Goal: Task Accomplishment & Management: Complete application form

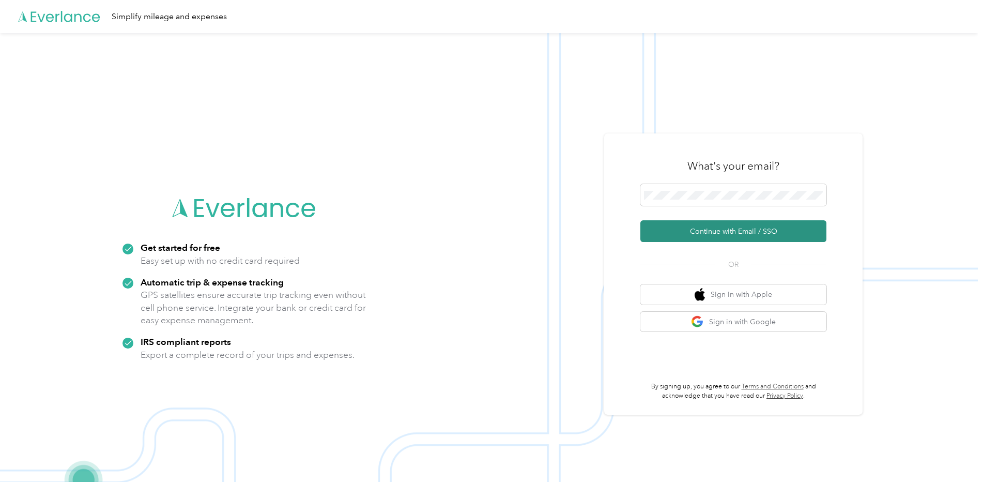
click at [720, 233] on button "Continue with Email / SSO" at bounding box center [733, 231] width 186 height 22
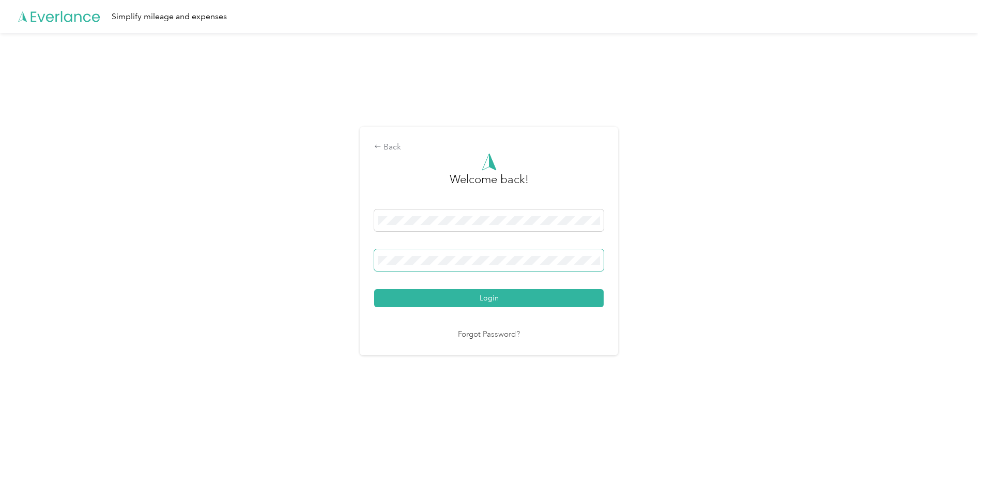
click at [492, 254] on span at bounding box center [488, 260] width 229 height 22
click at [492, 338] on link "Forgot Password?" at bounding box center [489, 335] width 62 height 12
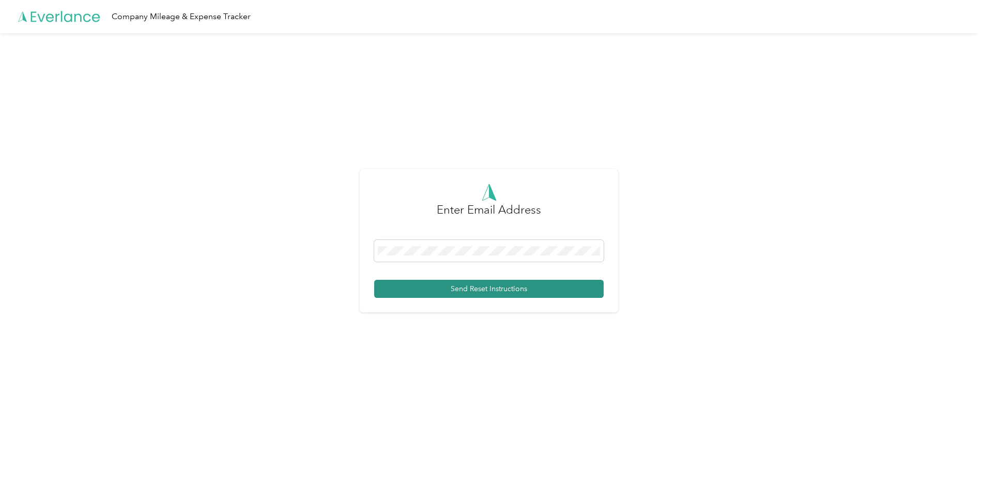
click at [480, 290] on button "Send Reset Instructions" at bounding box center [488, 289] width 229 height 18
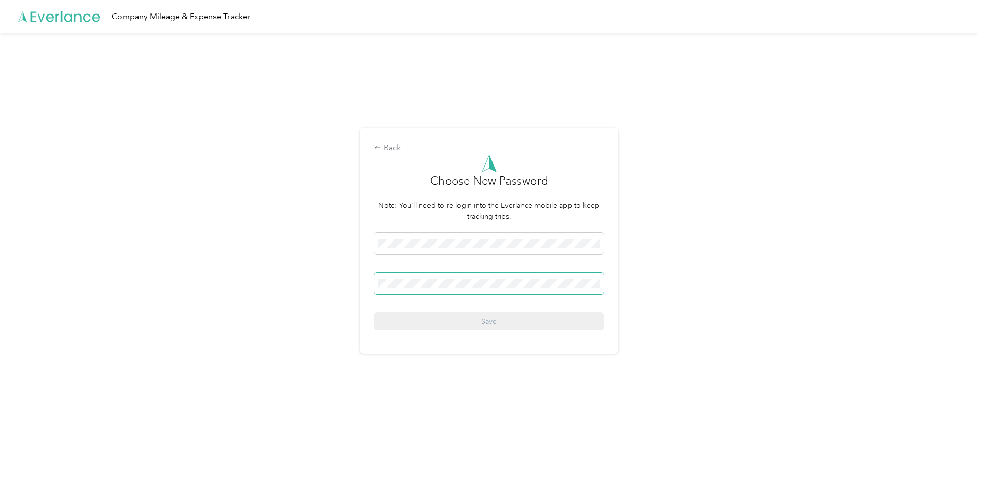
click at [390, 288] on span at bounding box center [488, 283] width 229 height 22
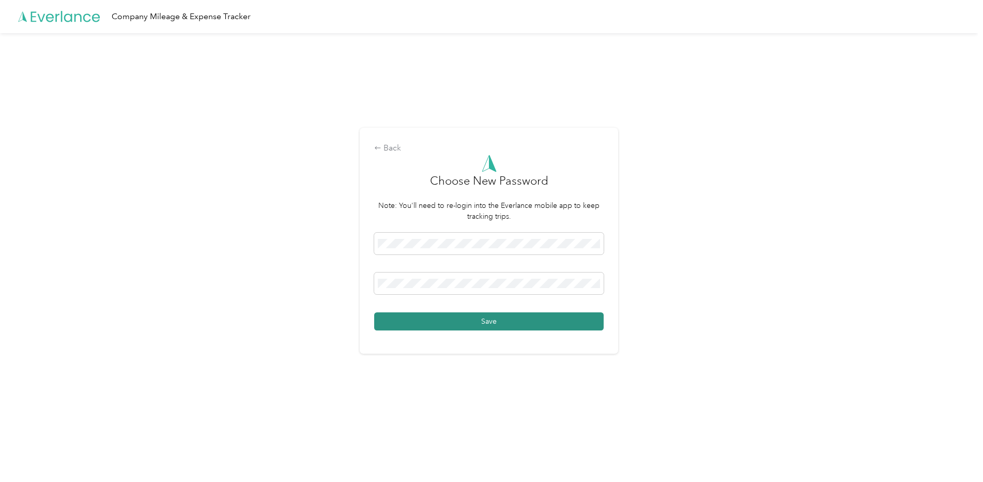
click at [448, 320] on button "Save" at bounding box center [488, 321] width 229 height 18
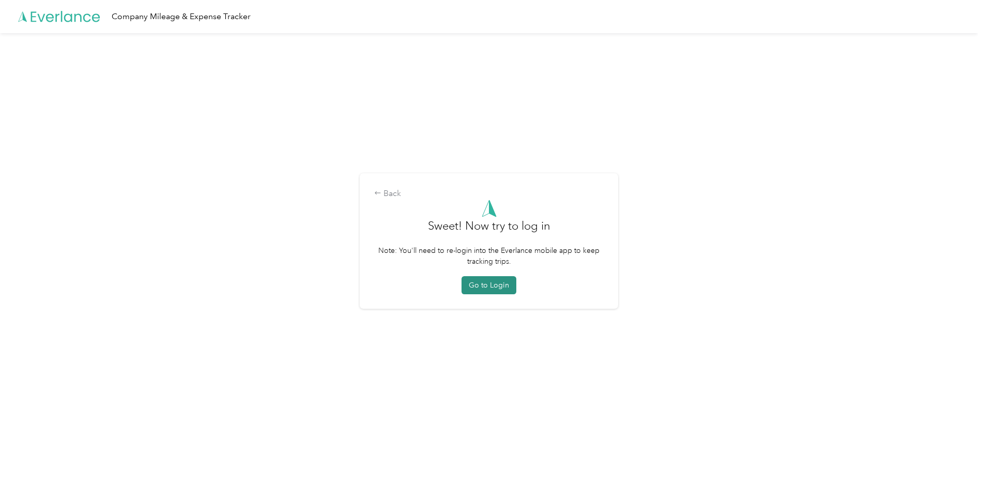
click at [493, 289] on button "Go to Login" at bounding box center [488, 285] width 55 height 18
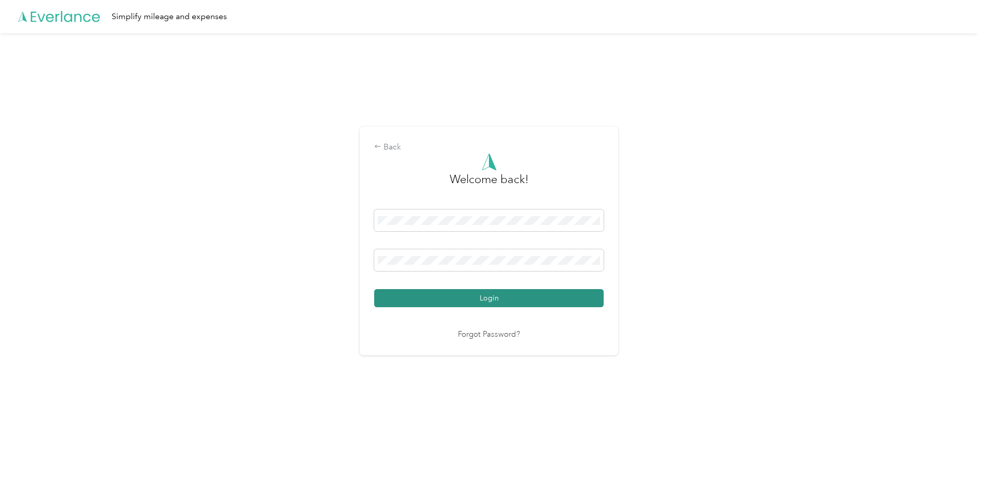
click at [489, 293] on button "Login" at bounding box center [488, 298] width 229 height 18
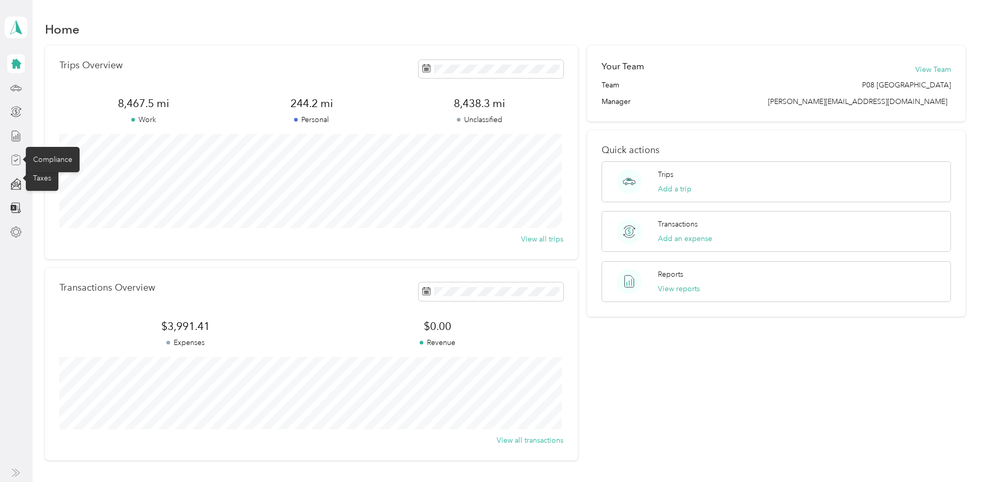
click at [17, 157] on icon at bounding box center [15, 159] width 11 height 11
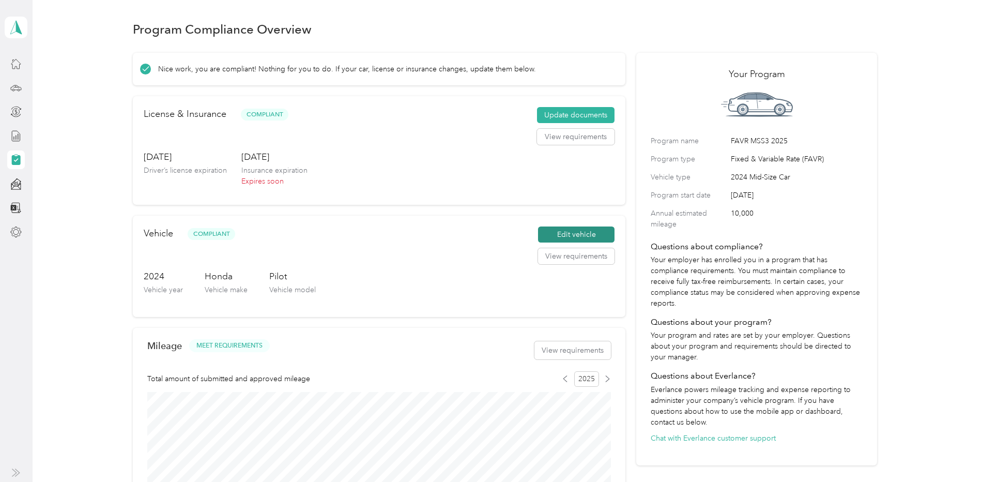
click at [573, 230] on button "Edit vehicle" at bounding box center [576, 234] width 76 height 17
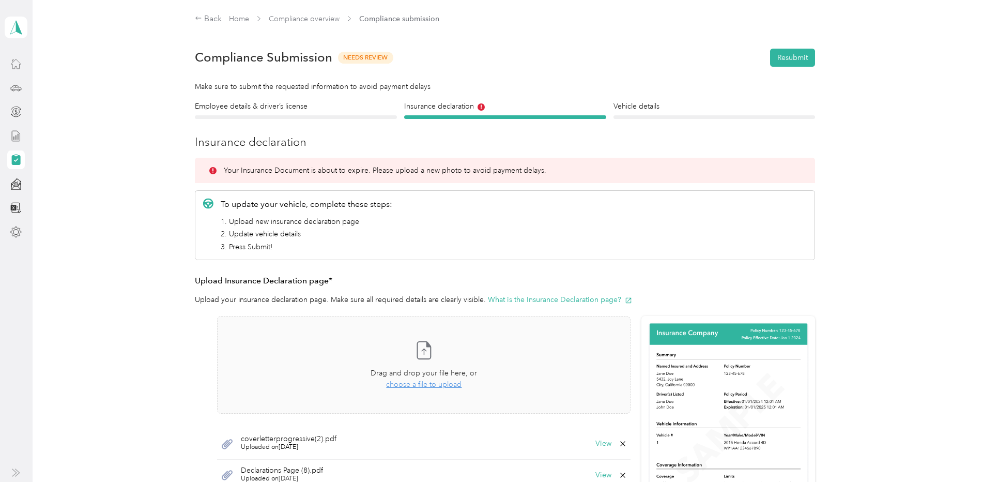
click at [16, 65] on icon at bounding box center [15, 63] width 11 height 11
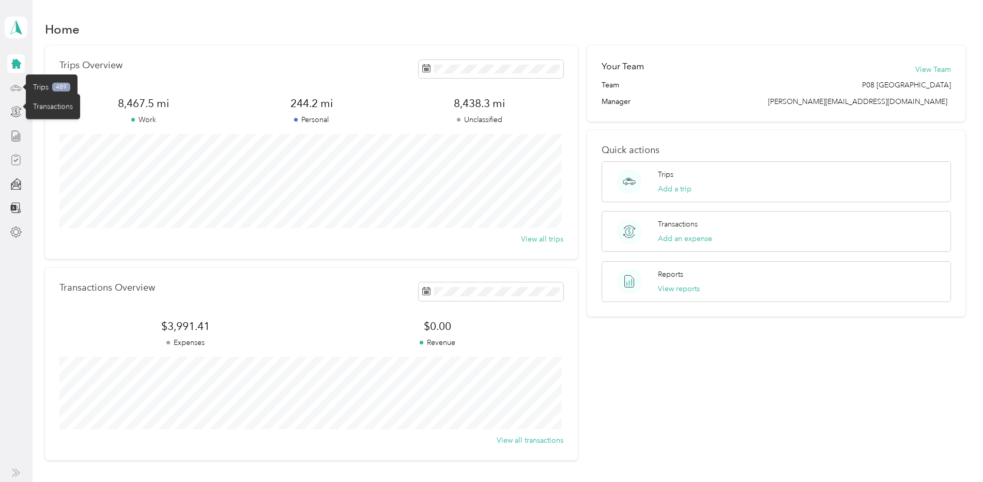
click at [16, 92] on icon at bounding box center [15, 87] width 11 height 11
click at [17, 139] on icon at bounding box center [15, 135] width 11 height 11
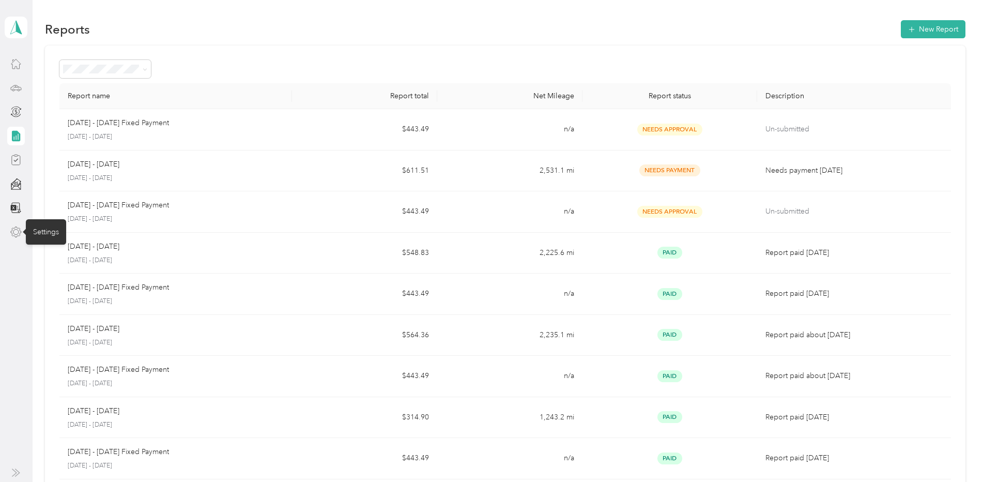
click at [16, 233] on icon at bounding box center [15, 231] width 11 height 11
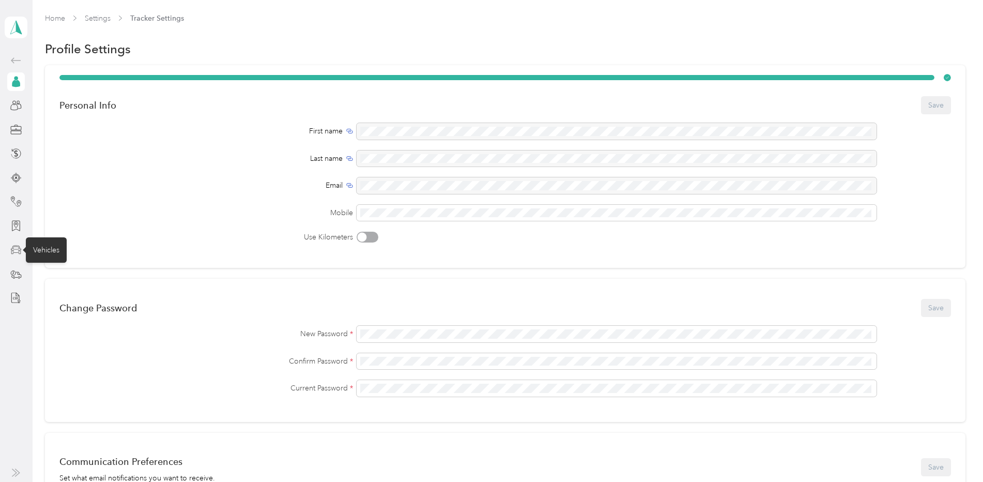
click at [19, 253] on icon at bounding box center [16, 249] width 11 height 9
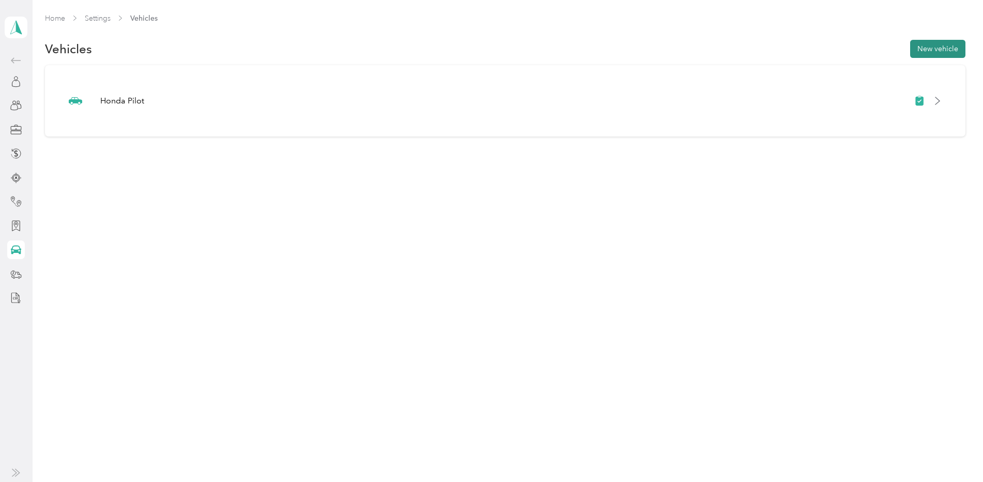
click at [949, 52] on button "New vehicle" at bounding box center [937, 49] width 55 height 18
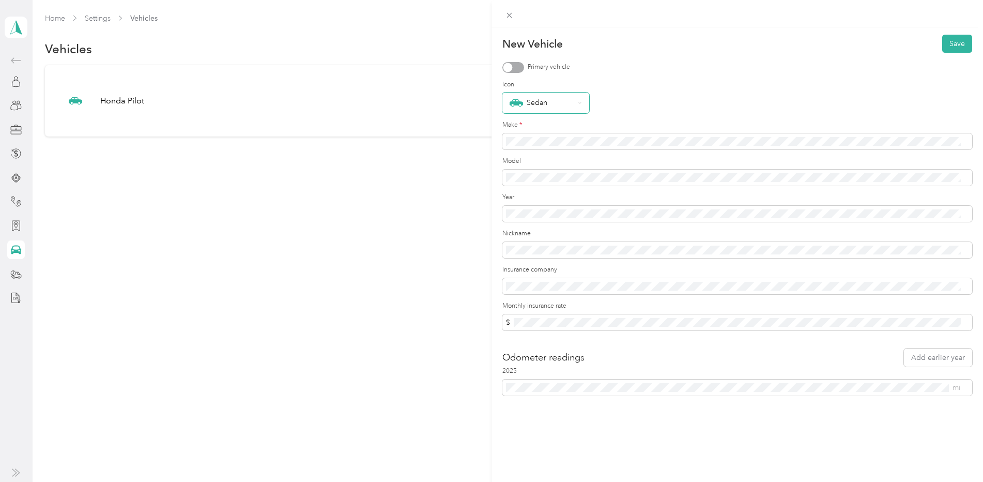
click at [532, 101] on div "Sedan" at bounding box center [541, 102] width 65 height 13
click at [517, 69] on div at bounding box center [513, 67] width 22 height 11
click at [551, 106] on div "Sedan" at bounding box center [541, 102] width 65 height 13
click at [626, 100] on div "Sedan" at bounding box center [737, 102] width 470 height 21
click at [639, 112] on div "Sedan" at bounding box center [737, 102] width 470 height 21
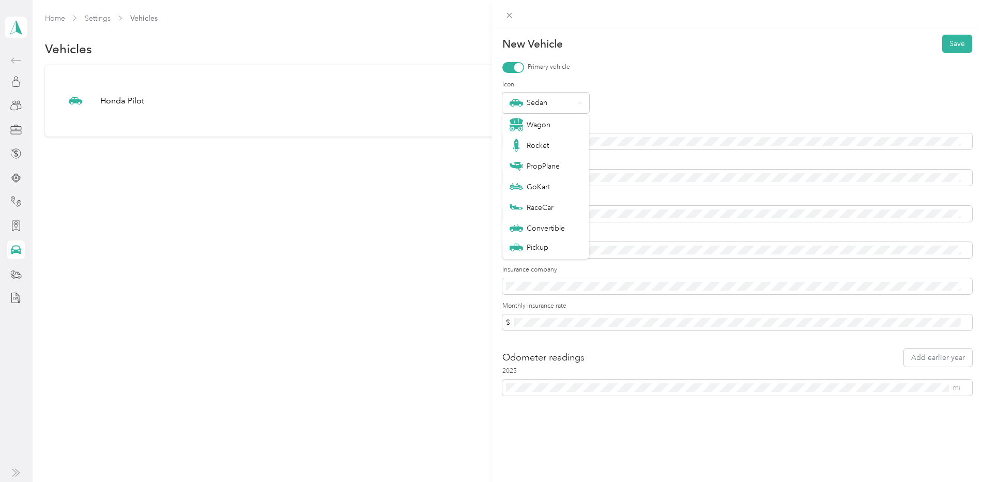
click at [693, 102] on div "Sedan" at bounding box center [737, 102] width 470 height 21
click at [675, 125] on label "Make *" at bounding box center [737, 124] width 470 height 9
click at [547, 327] on span "$" at bounding box center [737, 322] width 470 height 17
click at [951, 49] on button "Save" at bounding box center [957, 44] width 30 height 18
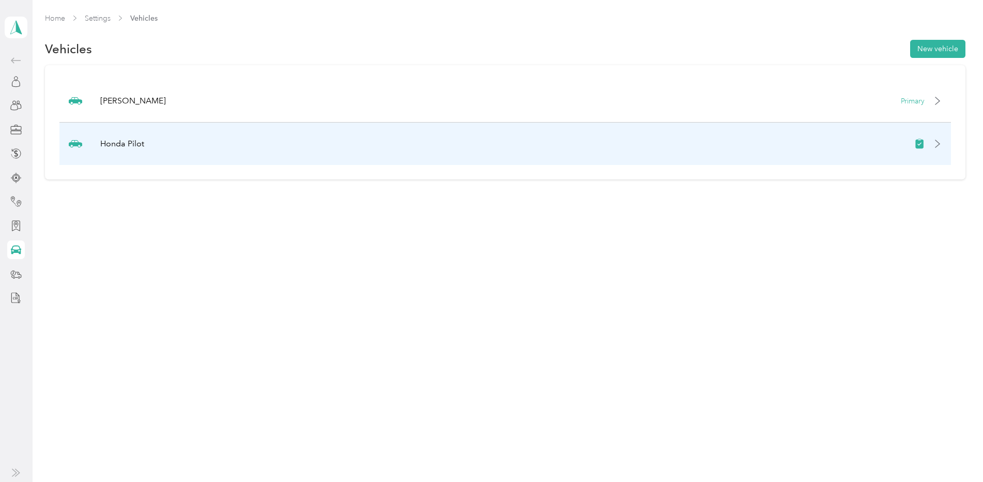
click at [941, 144] on icon at bounding box center [937, 144] width 8 height 8
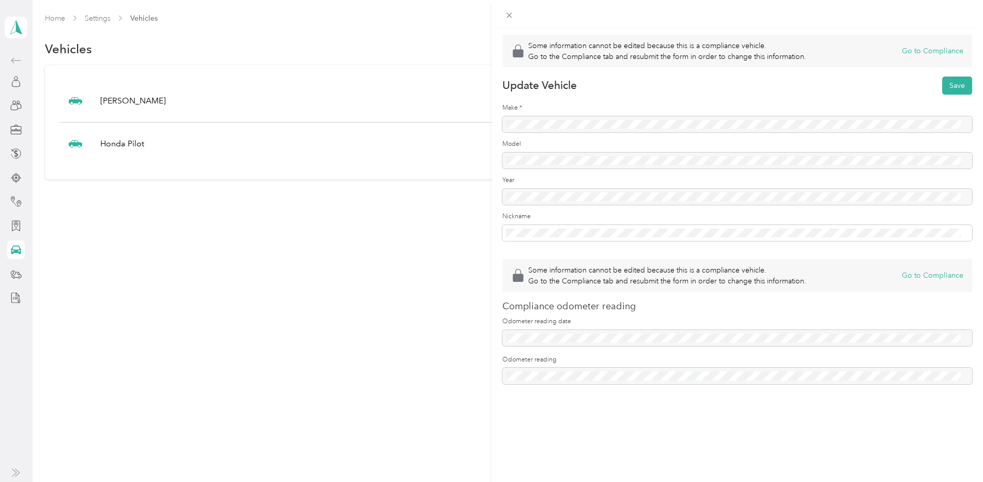
click at [270, 173] on div "Some information cannot be edited because this is a compliance vehicle. Go to t…" at bounding box center [491, 241] width 983 height 482
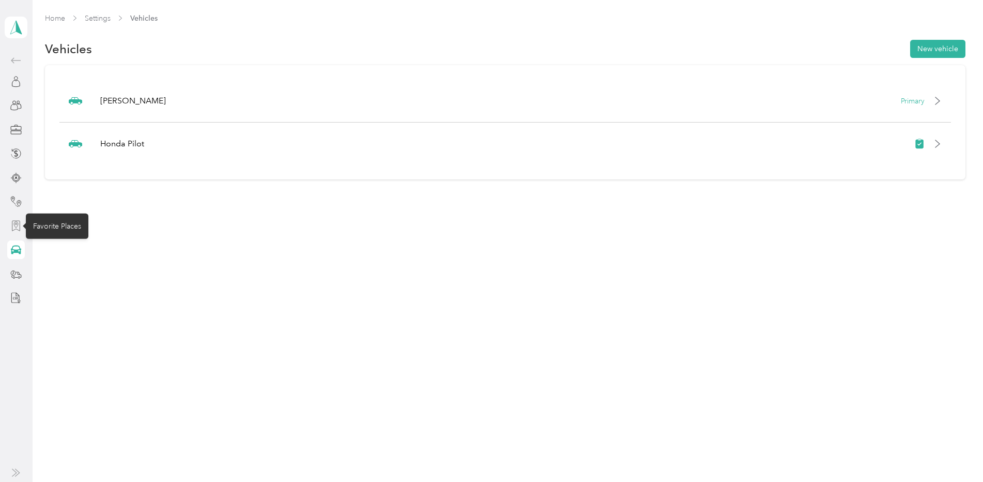
click at [20, 229] on icon at bounding box center [15, 225] width 11 height 11
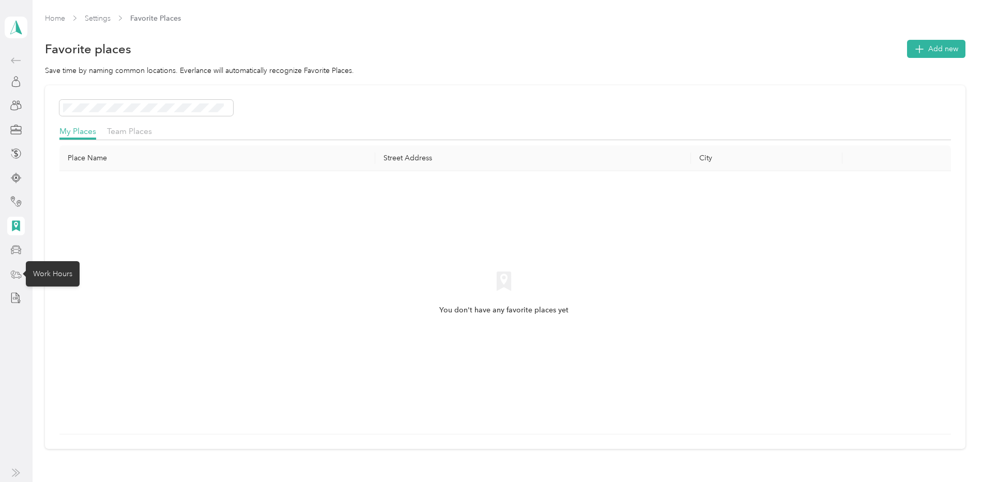
click at [17, 272] on icon at bounding box center [15, 273] width 11 height 11
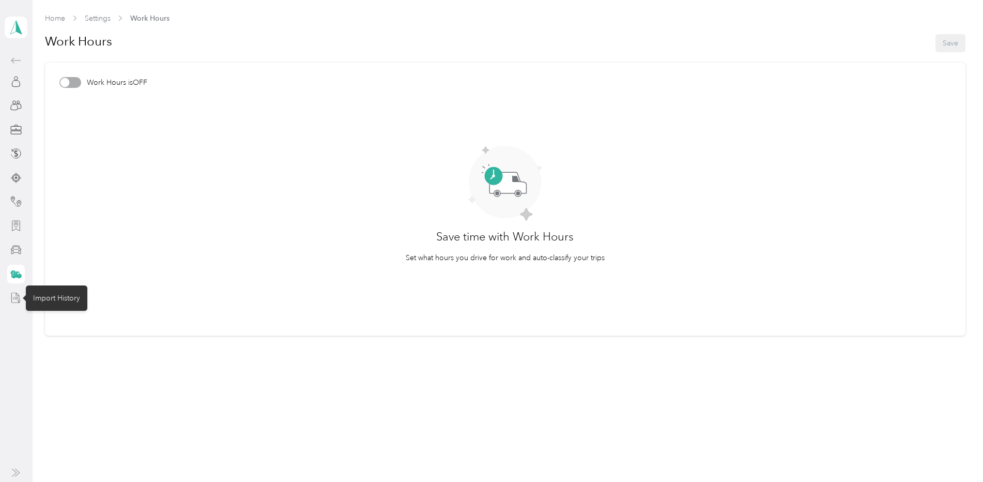
click at [13, 293] on icon at bounding box center [15, 297] width 11 height 11
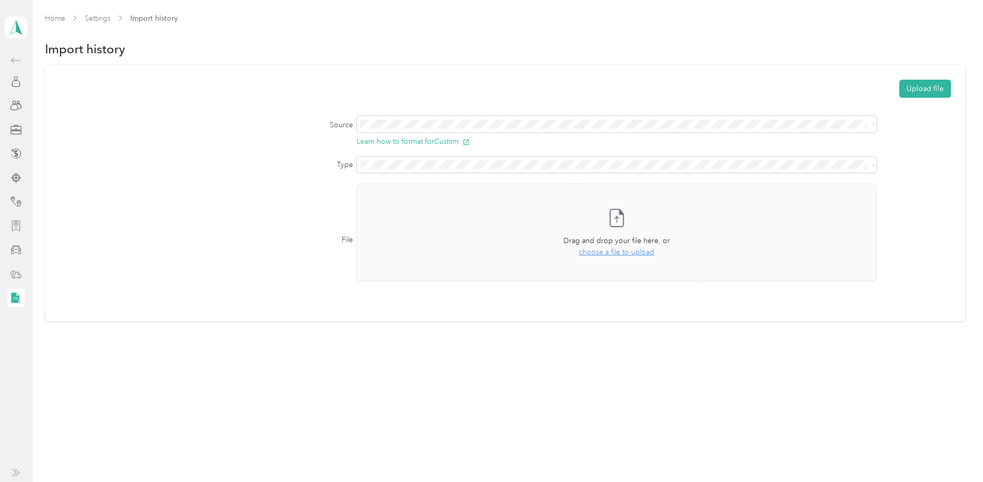
click at [14, 251] on icon at bounding box center [13, 250] width 2 height 1
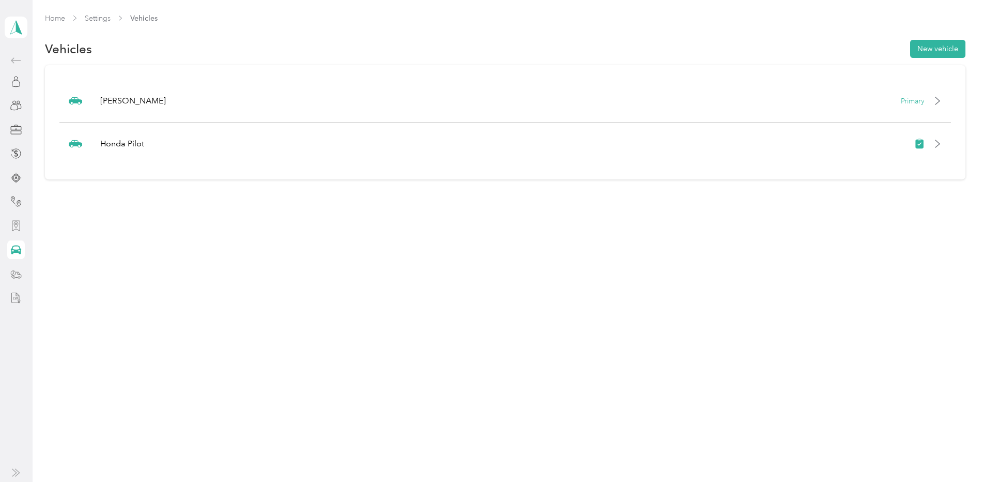
click at [18, 218] on div at bounding box center [16, 226] width 18 height 19
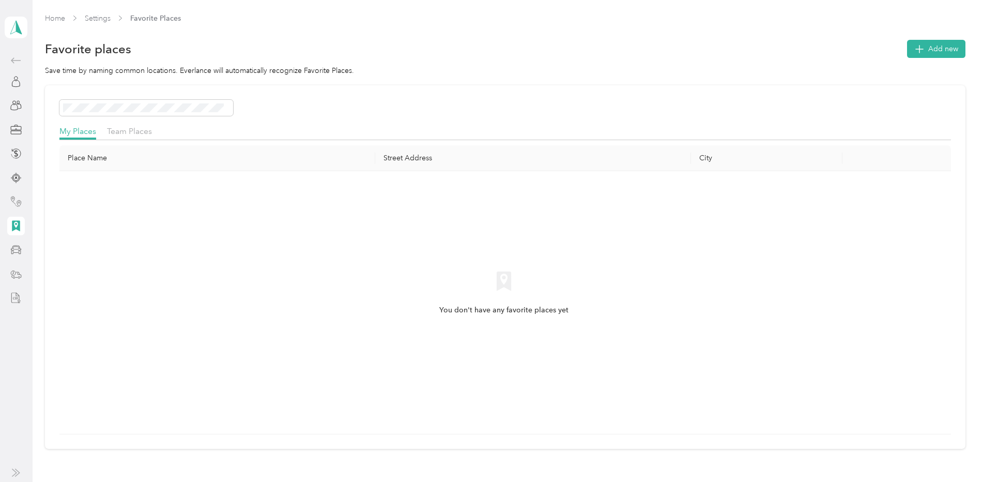
click at [18, 209] on div at bounding box center [16, 201] width 18 height 19
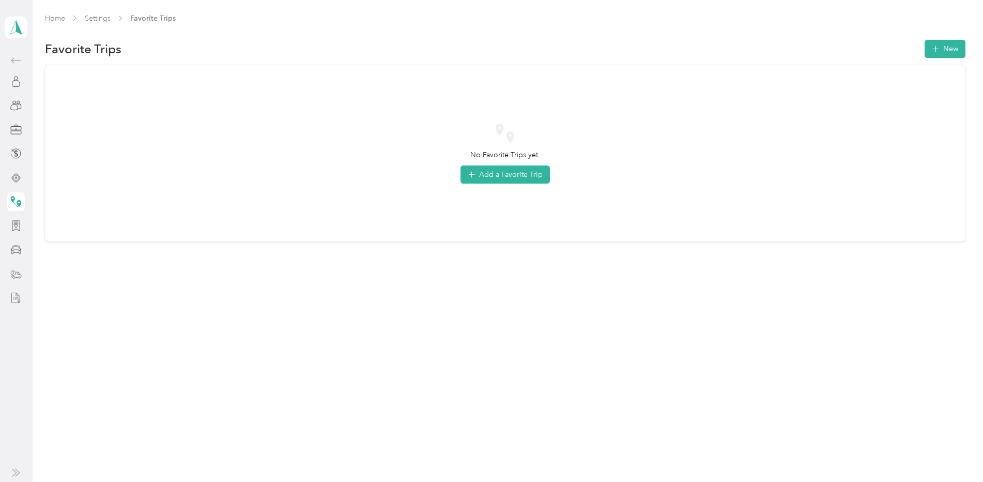
click at [16, 182] on icon at bounding box center [15, 177] width 11 height 11
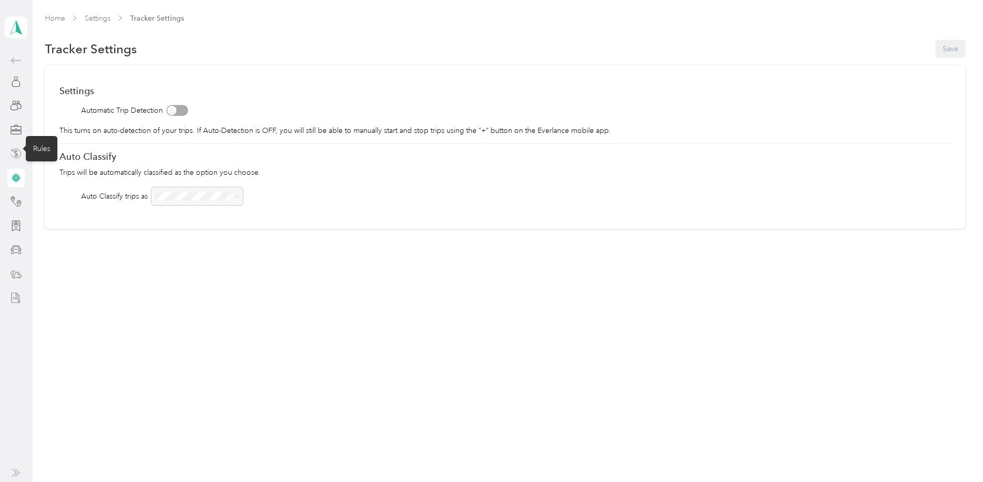
click at [17, 157] on icon at bounding box center [15, 153] width 11 height 11
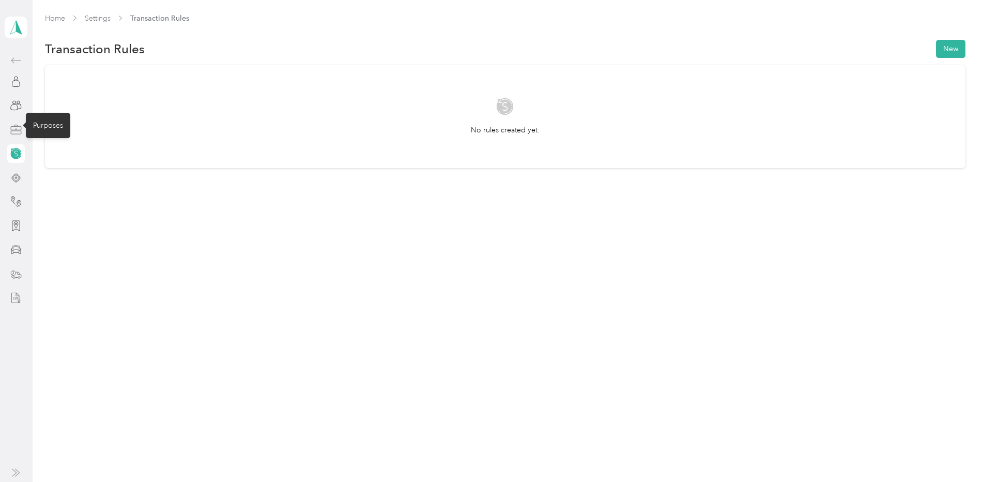
click at [14, 130] on icon at bounding box center [15, 129] width 11 height 11
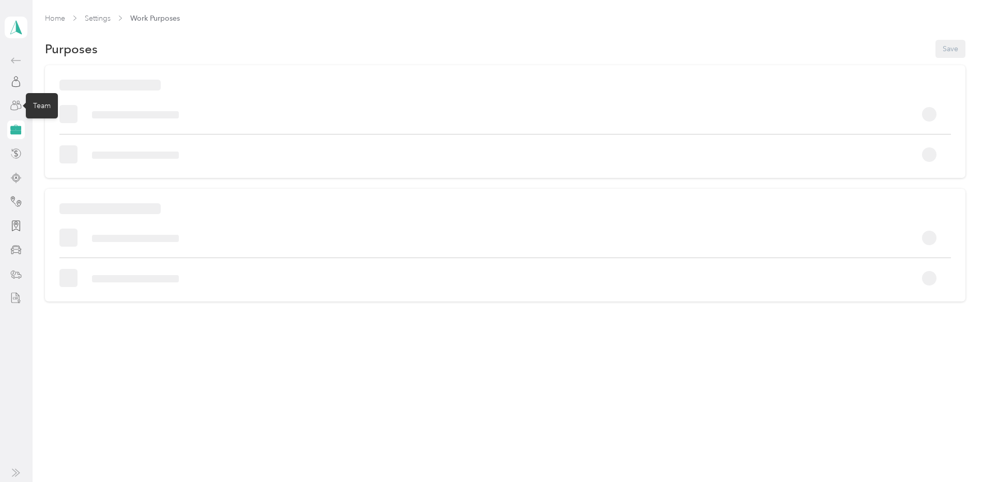
click at [15, 110] on icon at bounding box center [15, 105] width 11 height 11
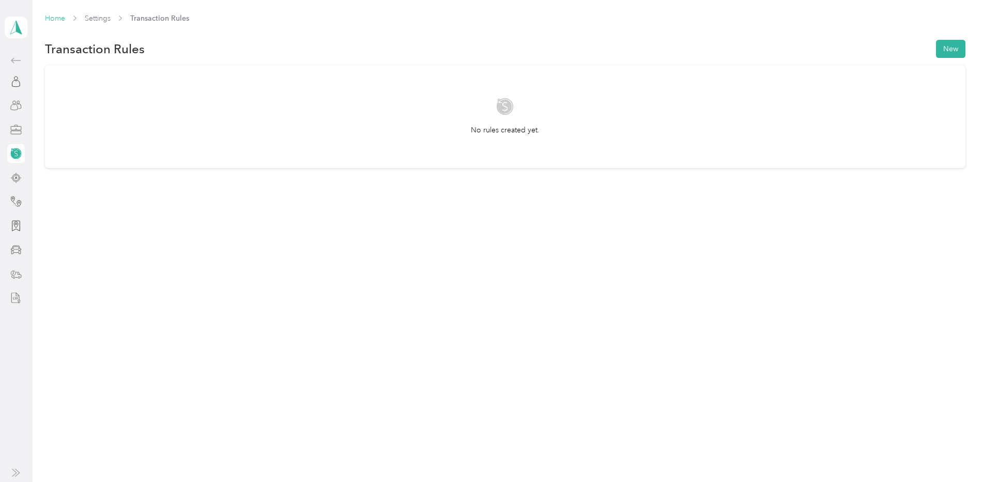
click at [53, 22] on link "Home" at bounding box center [55, 18] width 20 height 9
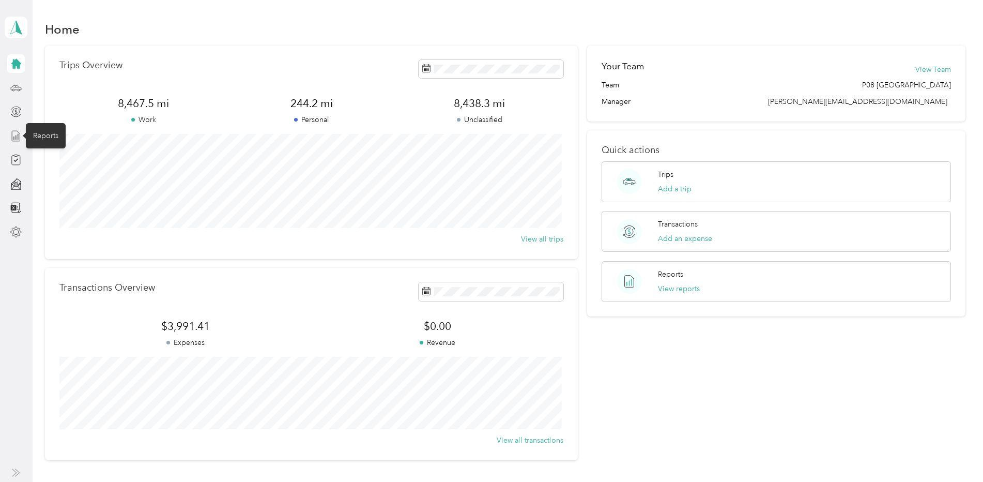
drag, startPoint x: 18, startPoint y: 133, endPoint x: 33, endPoint y: 124, distance: 17.6
click at [33, 124] on div "Reports" at bounding box center [46, 135] width 40 height 25
click at [17, 134] on icon at bounding box center [15, 135] width 11 height 11
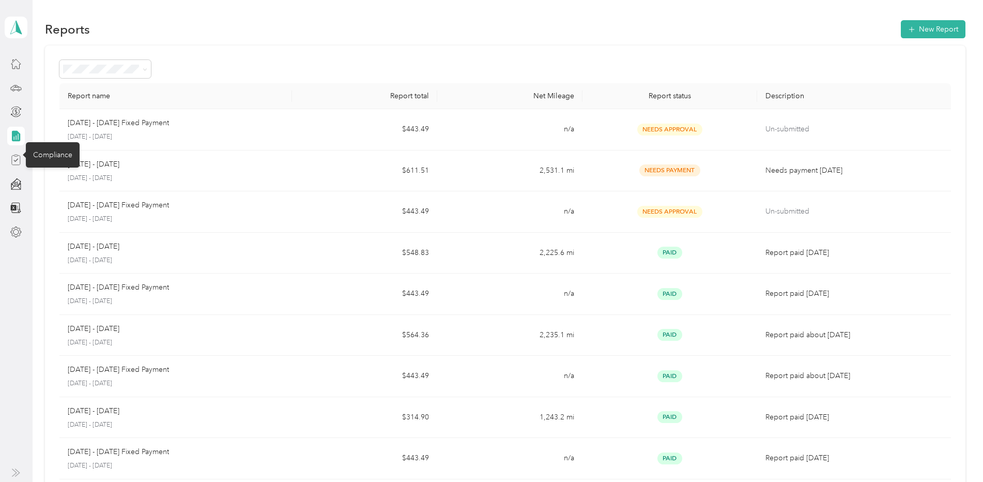
click at [20, 163] on icon at bounding box center [16, 160] width 8 height 9
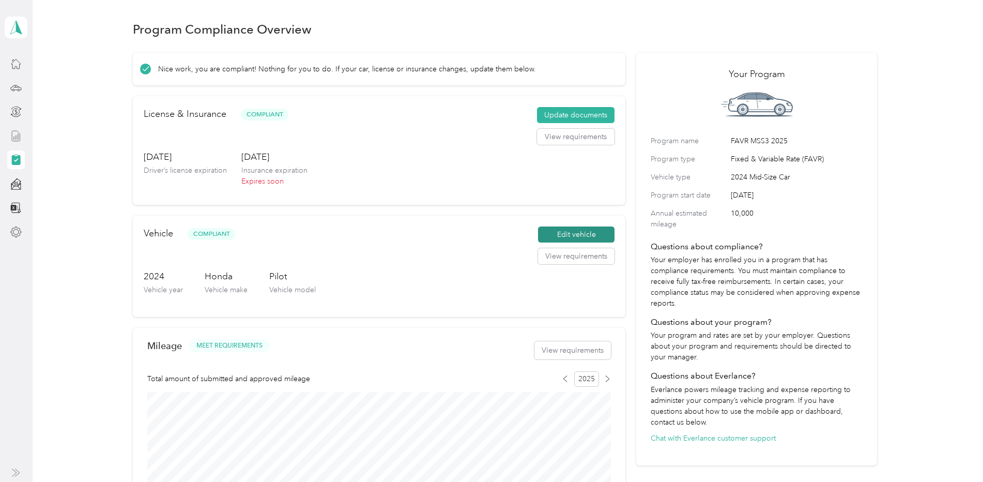
click at [596, 237] on button "Edit vehicle" at bounding box center [576, 234] width 76 height 17
click at [580, 118] on button "Update documents" at bounding box center [576, 115] width 78 height 17
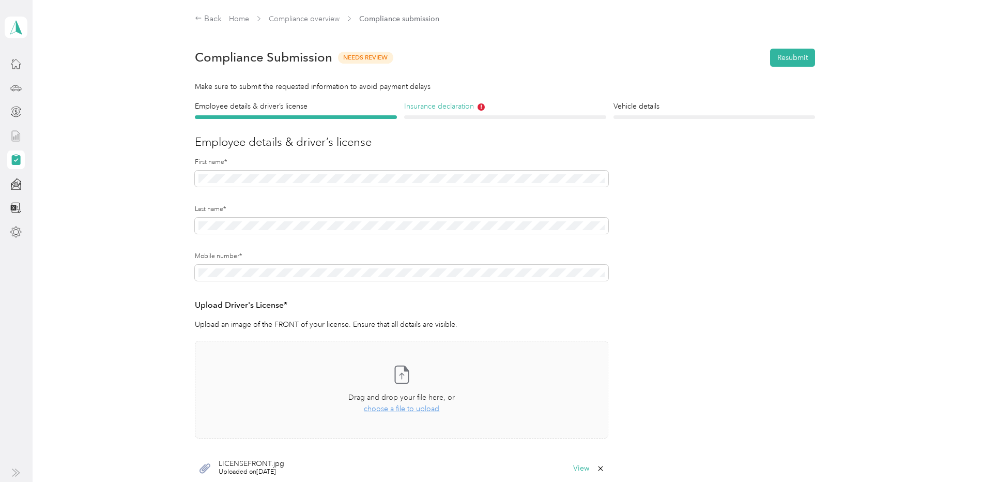
click at [451, 104] on h4 "Insurance declaration" at bounding box center [505, 106] width 202 height 11
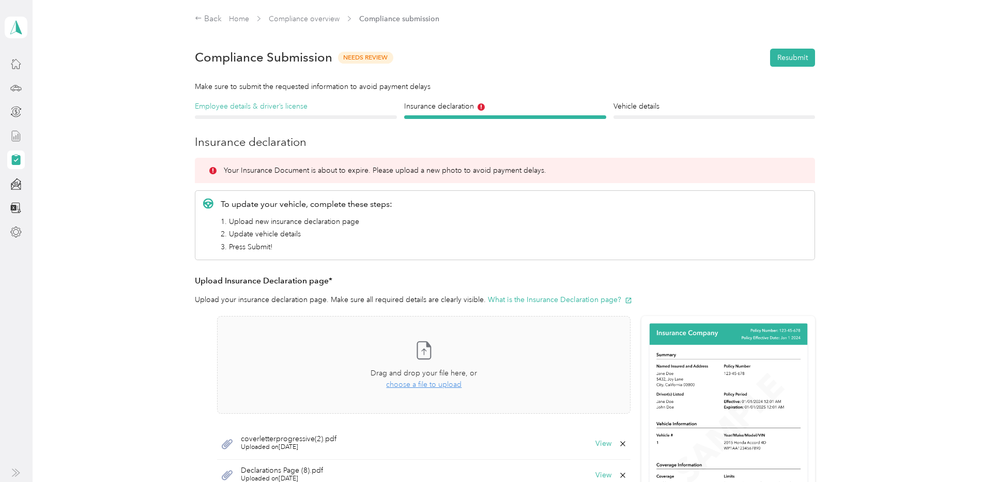
click at [342, 112] on h4 "Employee details & driver’s license" at bounding box center [296, 106] width 202 height 11
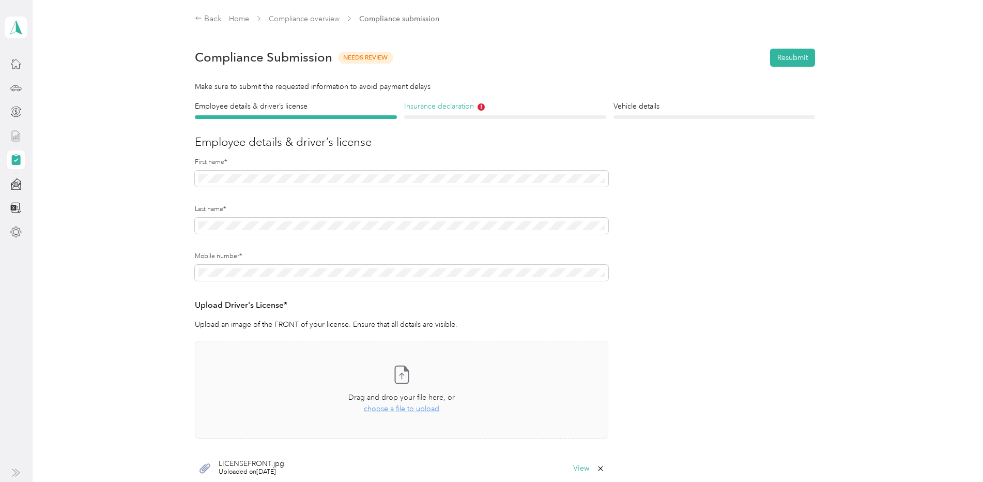
click at [449, 107] on h4 "Insurance declaration" at bounding box center [505, 106] width 202 height 11
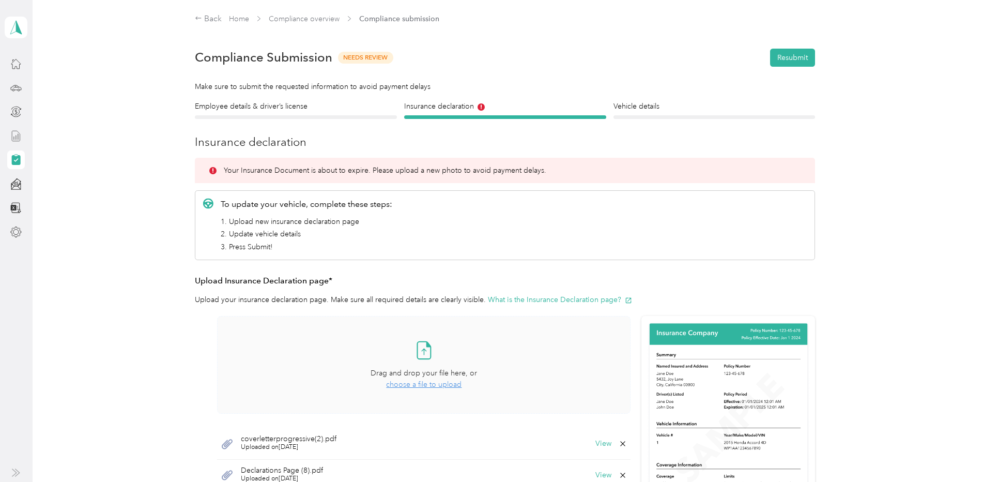
click at [427, 382] on span "choose a file to upload" at bounding box center [423, 384] width 75 height 9
click at [421, 356] on icon at bounding box center [423, 349] width 21 height 21
click at [646, 109] on h4 "Vehicle details" at bounding box center [714, 106] width 202 height 11
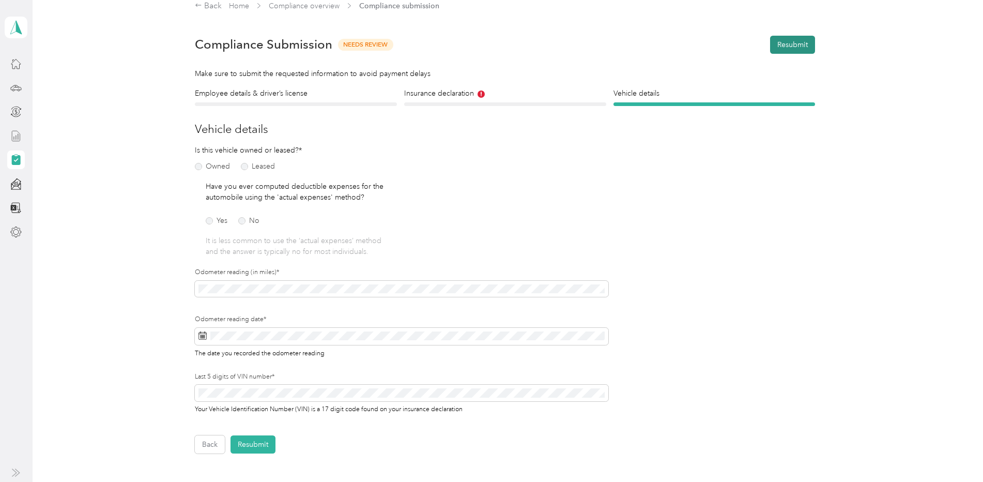
click at [787, 44] on button "Resubmit" at bounding box center [792, 45] width 45 height 18
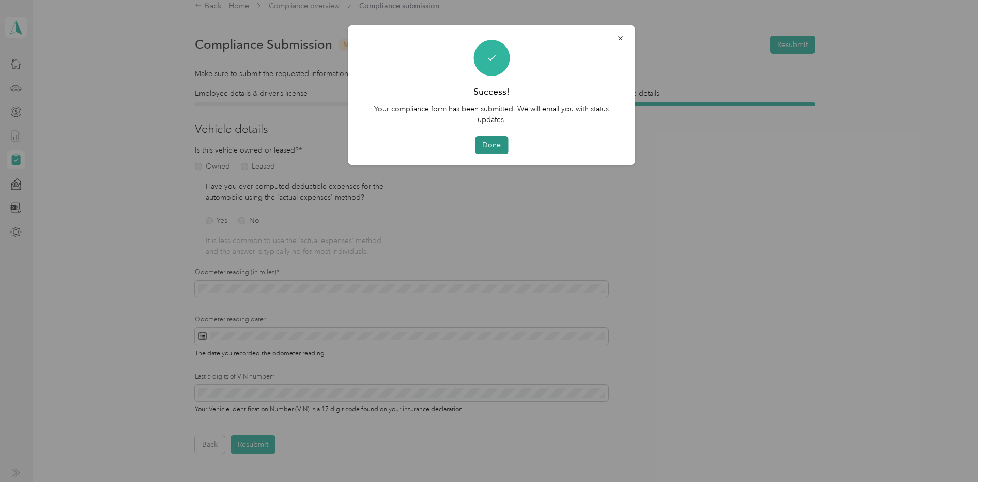
click at [495, 146] on button "Done" at bounding box center [491, 145] width 33 height 18
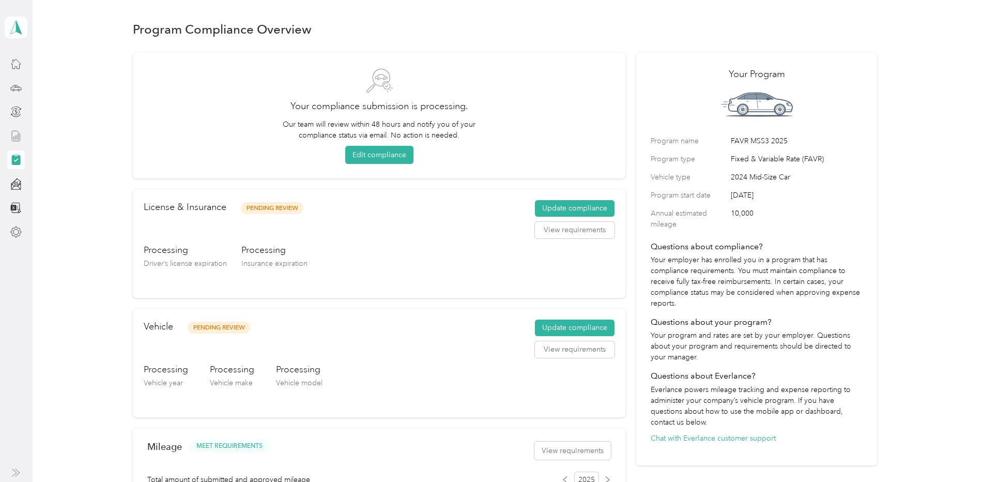
click at [19, 142] on div at bounding box center [16, 136] width 18 height 19
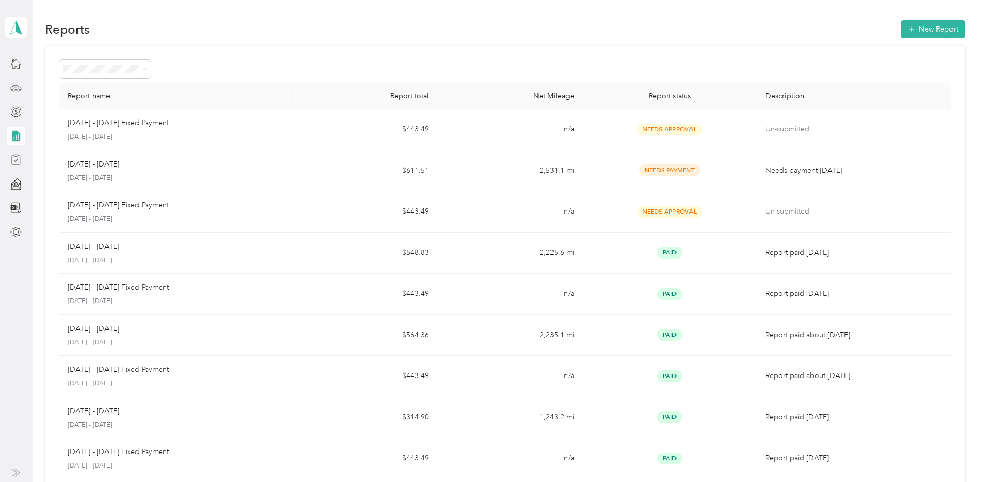
click at [22, 159] on div at bounding box center [16, 159] width 18 height 19
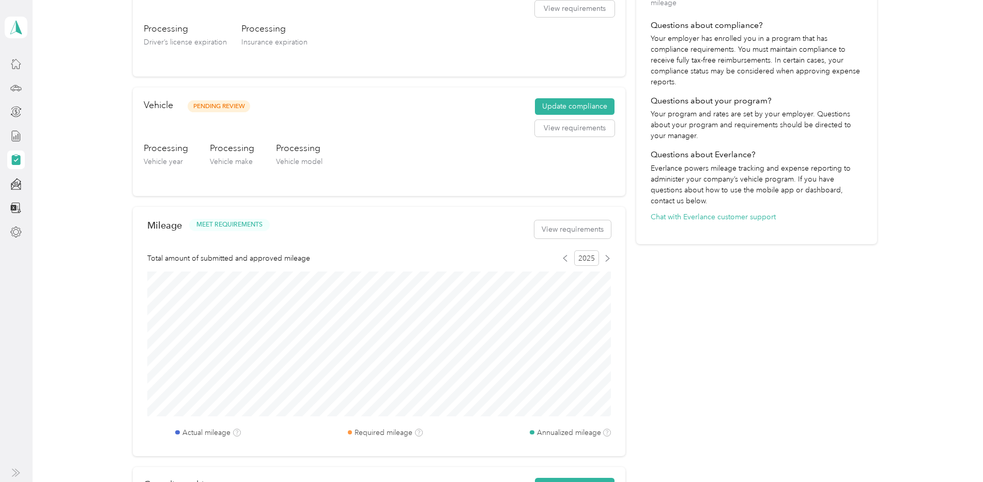
scroll to position [224, 0]
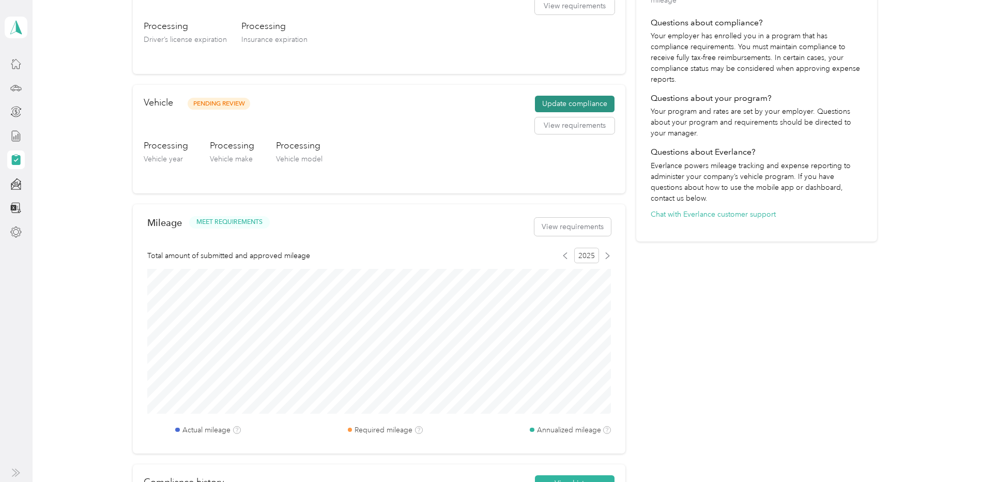
click at [569, 111] on button "Update compliance" at bounding box center [575, 104] width 80 height 17
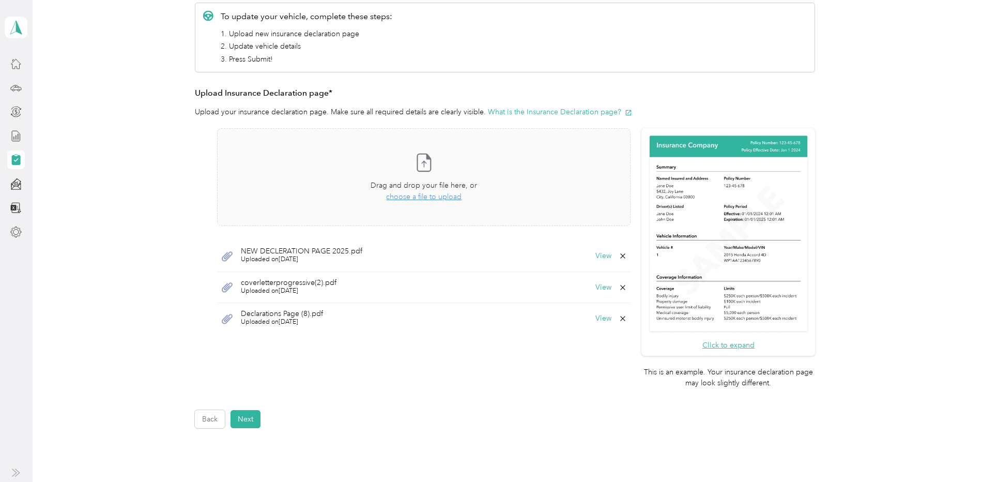
scroll to position [224, 0]
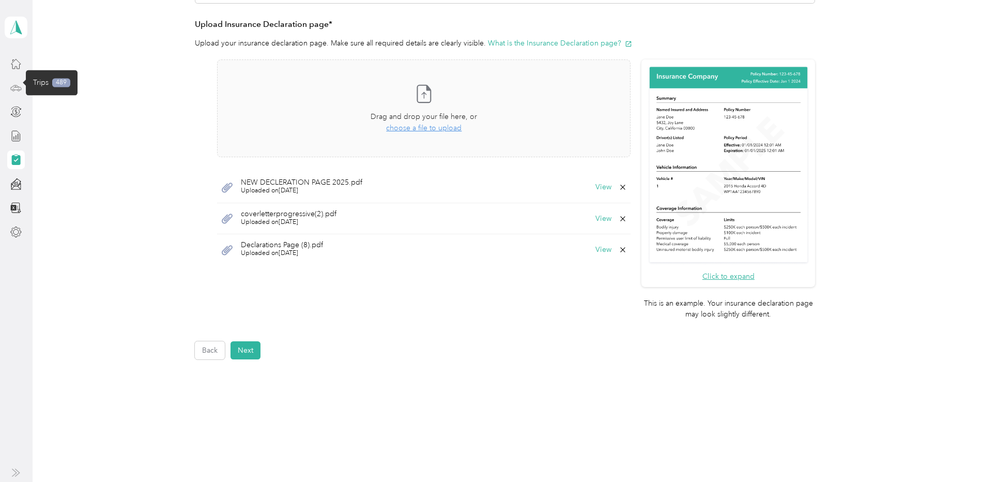
click at [18, 93] on icon at bounding box center [15, 87] width 11 height 11
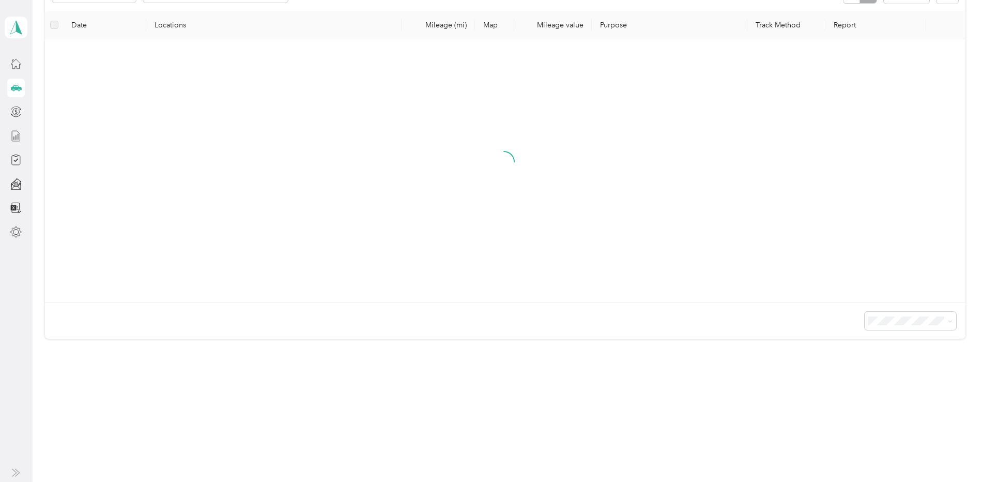
scroll to position [135, 0]
click at [19, 64] on icon at bounding box center [15, 63] width 11 height 11
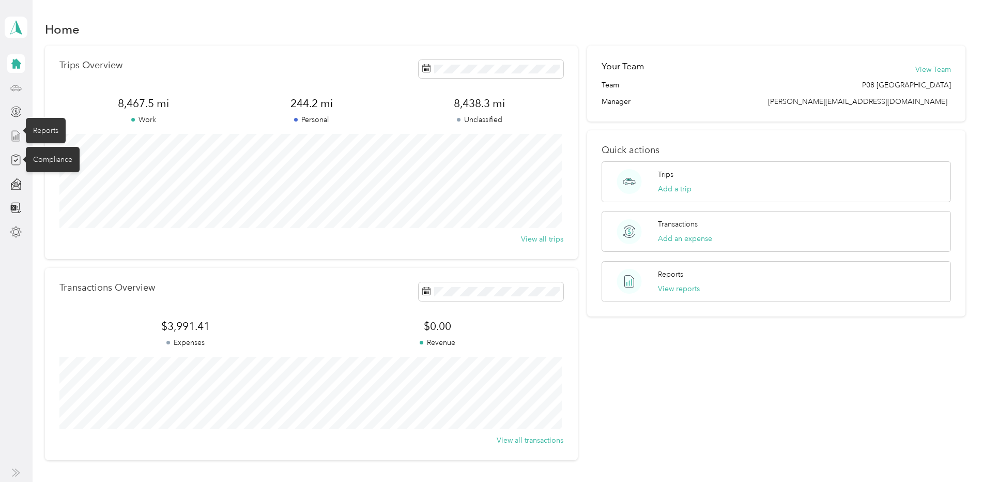
click at [14, 154] on icon at bounding box center [15, 159] width 11 height 11
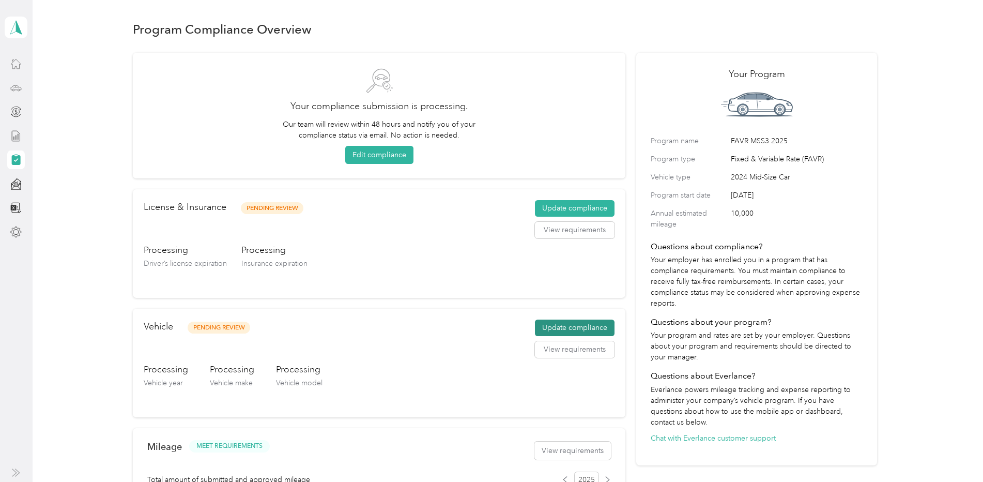
click at [555, 330] on button "Update compliance" at bounding box center [575, 327] width 80 height 17
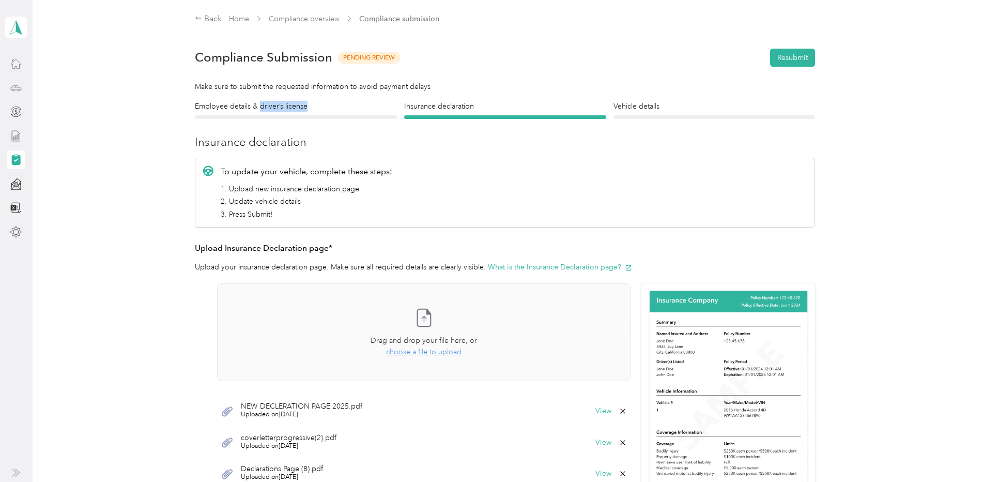
click at [260, 113] on div "Employee details & driver’s license License" at bounding box center [296, 110] width 202 height 18
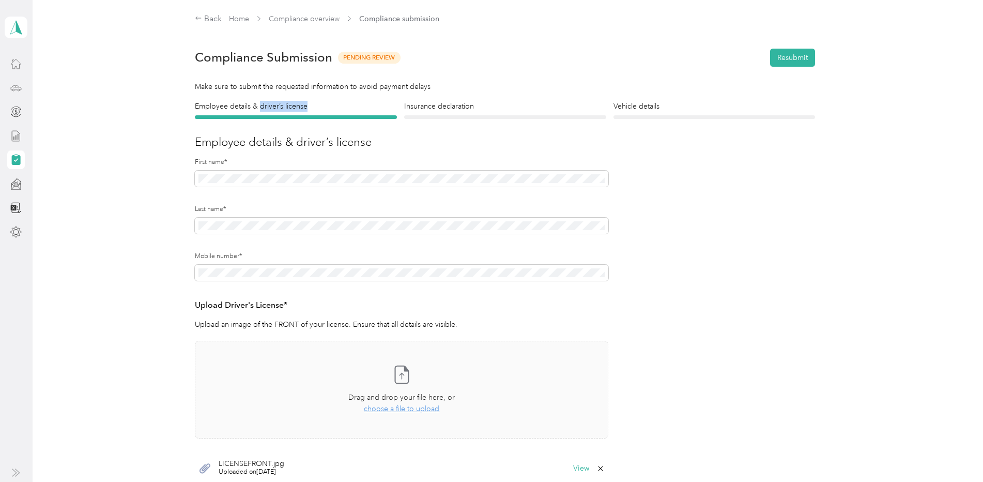
click at [12, 182] on icon at bounding box center [15, 183] width 11 height 11
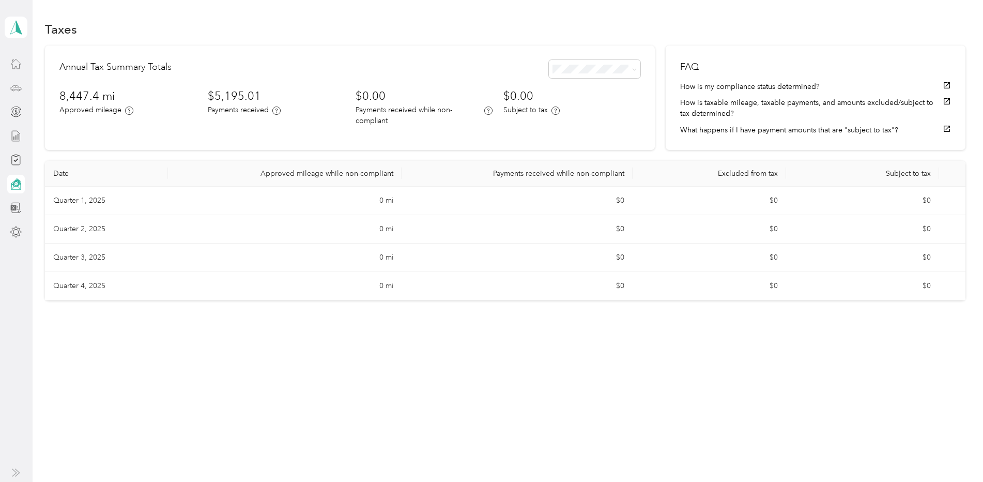
click at [24, 212] on div at bounding box center [16, 207] width 18 height 19
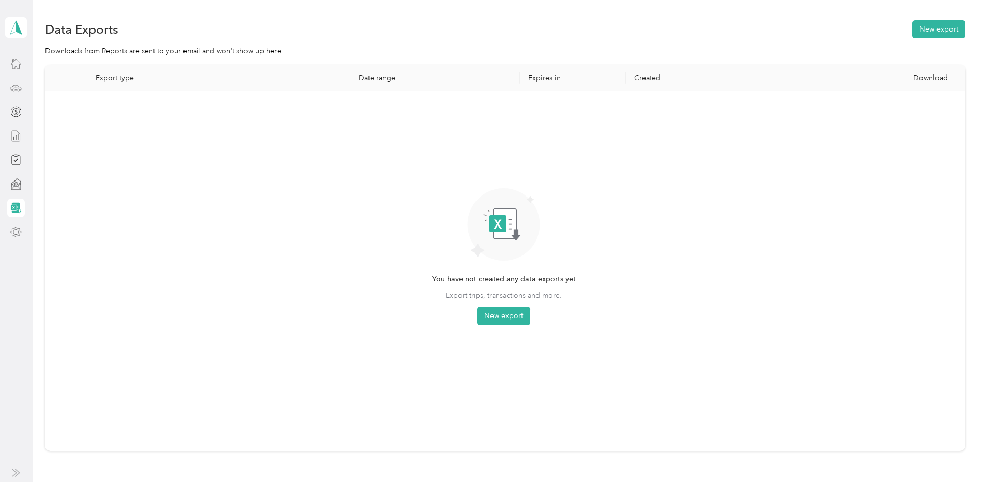
click at [20, 238] on div at bounding box center [16, 232] width 18 height 19
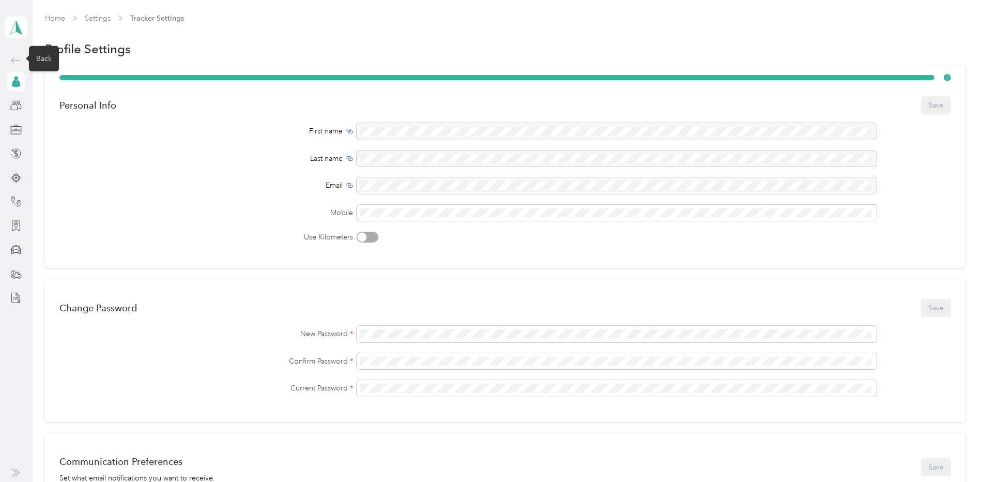
click at [10, 58] on icon at bounding box center [16, 60] width 12 height 12
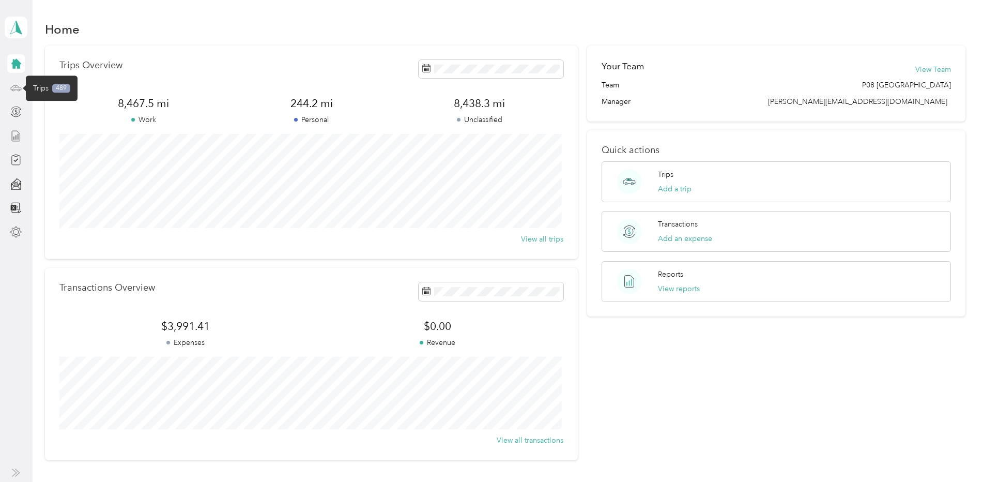
click at [21, 84] on icon at bounding box center [15, 87] width 11 height 11
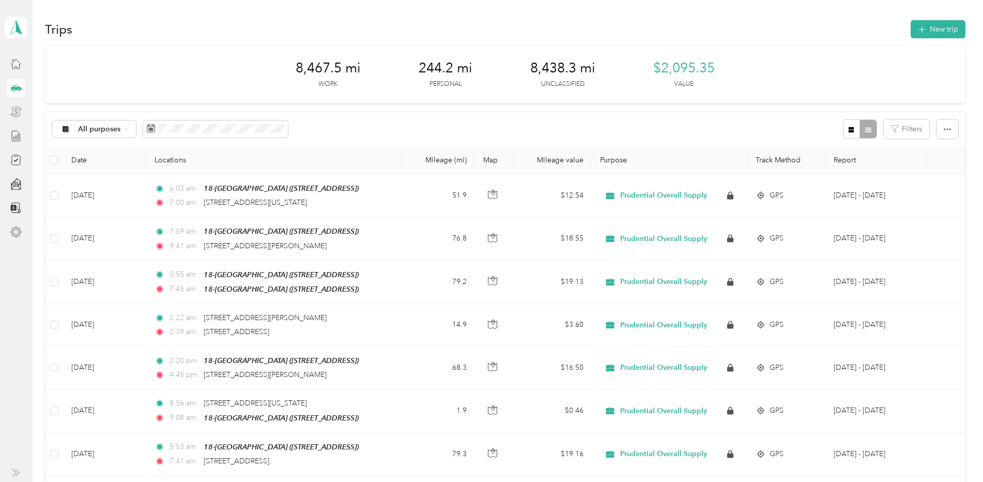
click at [18, 120] on div at bounding box center [16, 111] width 18 height 19
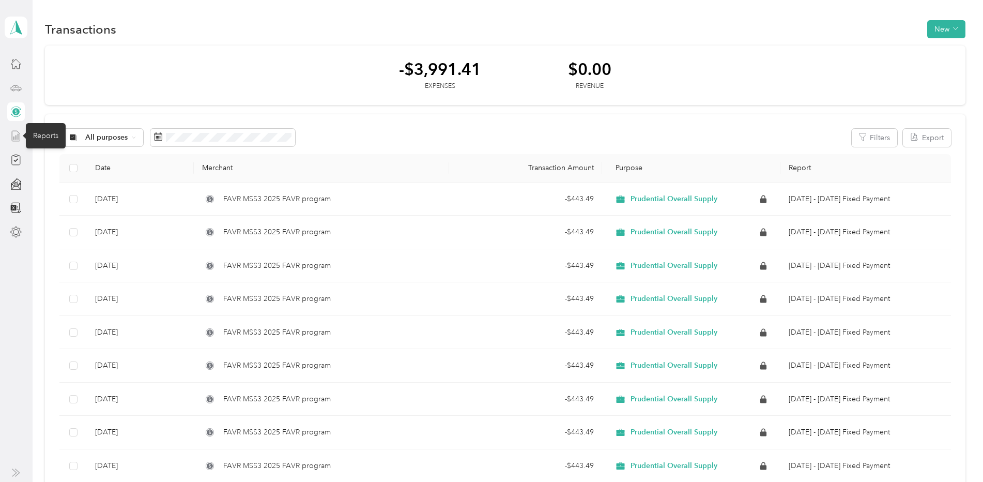
click at [22, 140] on icon at bounding box center [15, 135] width 11 height 11
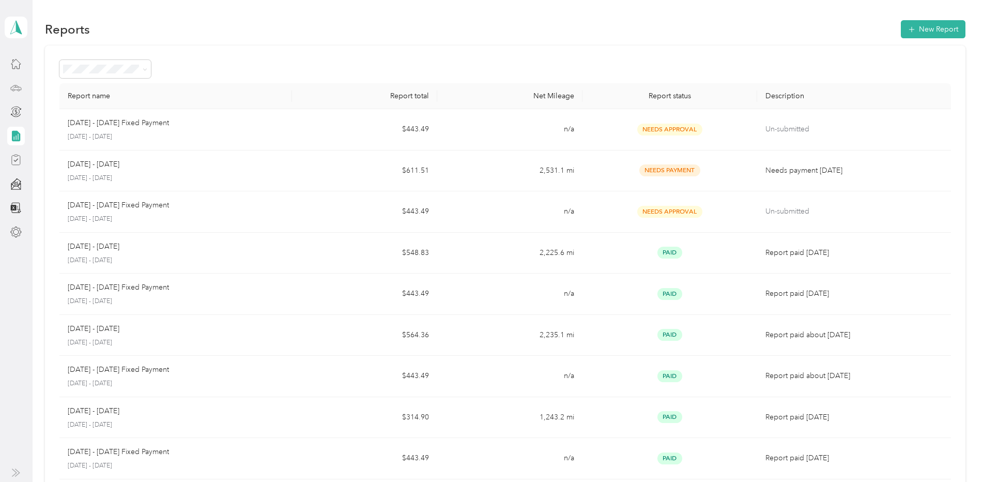
click at [18, 154] on icon at bounding box center [16, 155] width 4 height 2
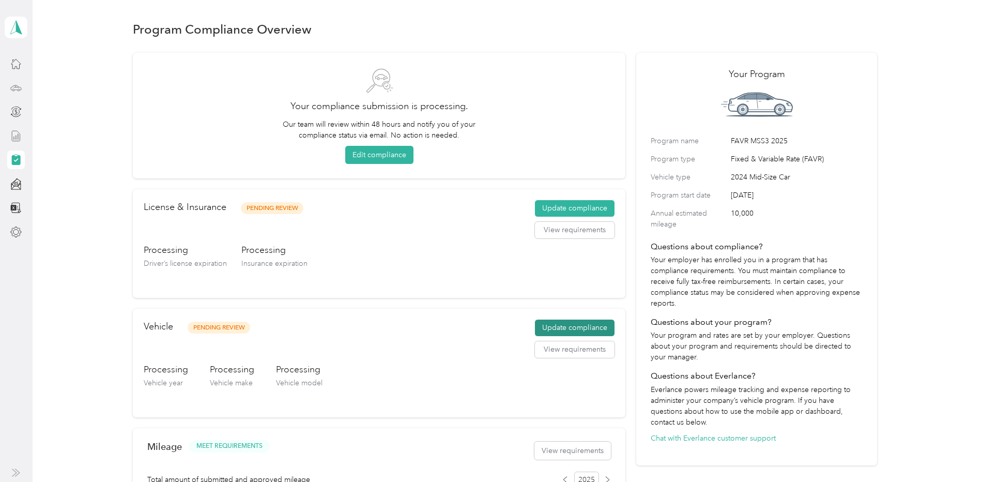
click at [553, 329] on button "Update compliance" at bounding box center [575, 327] width 80 height 17
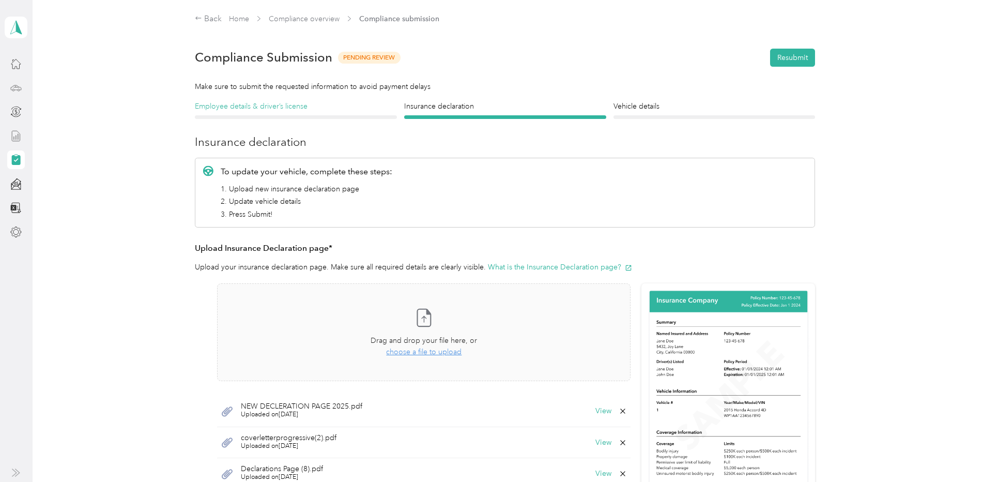
click at [264, 105] on h4 "Employee details & driver’s license" at bounding box center [296, 106] width 202 height 11
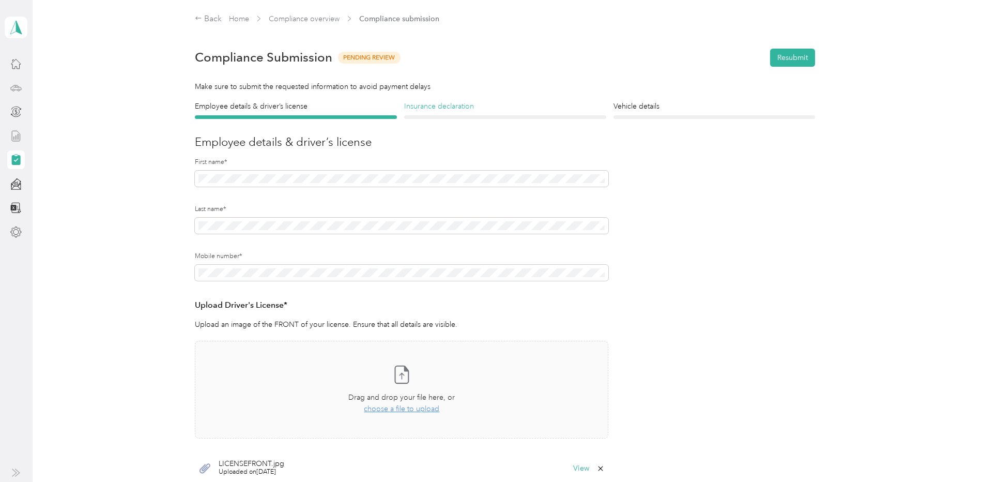
click at [437, 102] on h4 "Insurance declaration" at bounding box center [505, 106] width 202 height 11
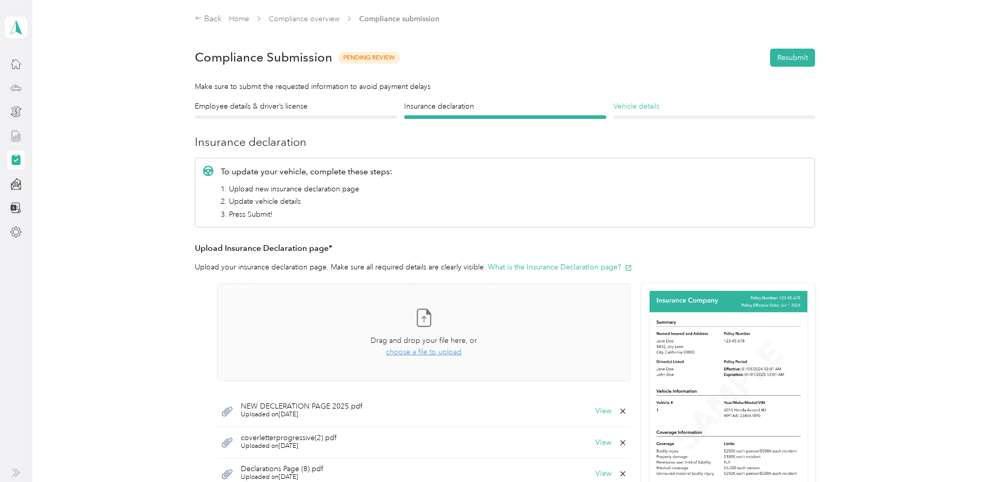
click at [642, 109] on h4 "Vehicle details" at bounding box center [714, 106] width 202 height 11
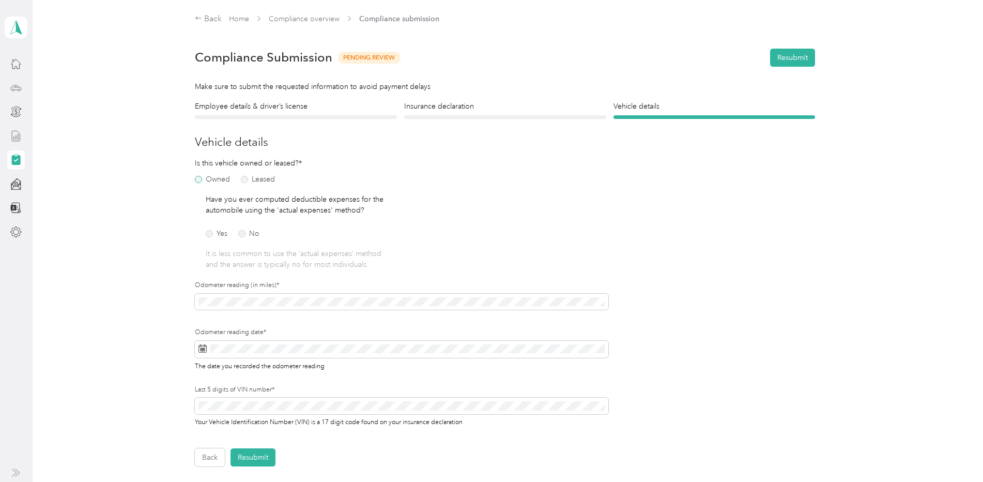
click at [205, 179] on label "Owned" at bounding box center [212, 179] width 35 height 7
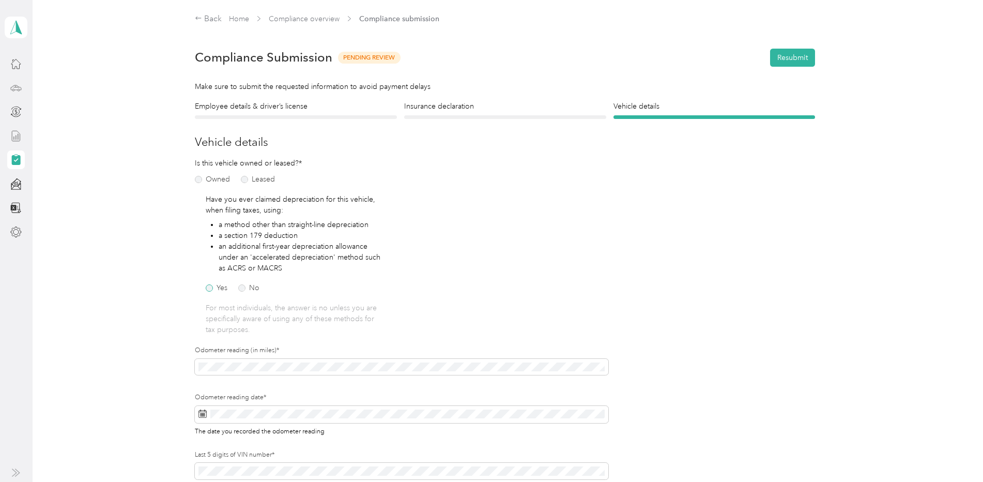
click at [212, 289] on label "Yes" at bounding box center [217, 287] width 22 height 7
click at [785, 58] on button "Resubmit" at bounding box center [792, 58] width 45 height 18
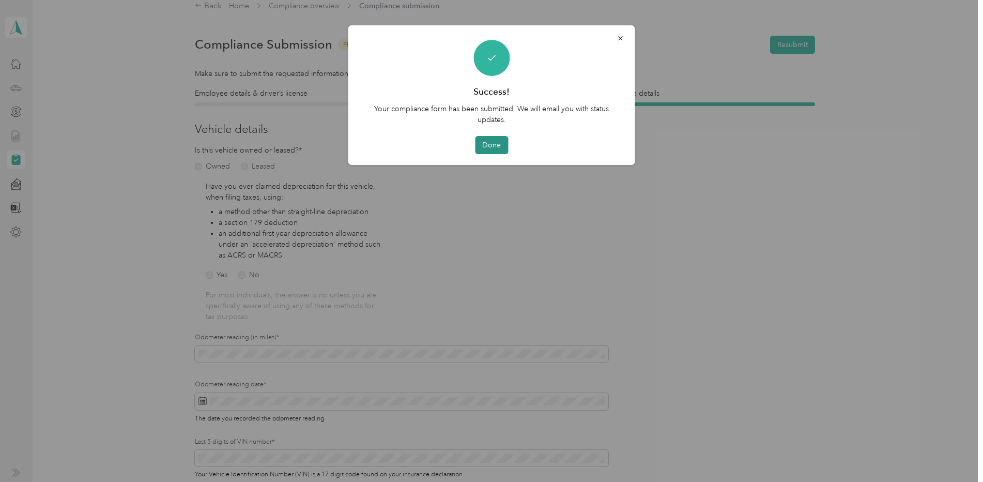
click at [495, 146] on button "Done" at bounding box center [491, 145] width 33 height 18
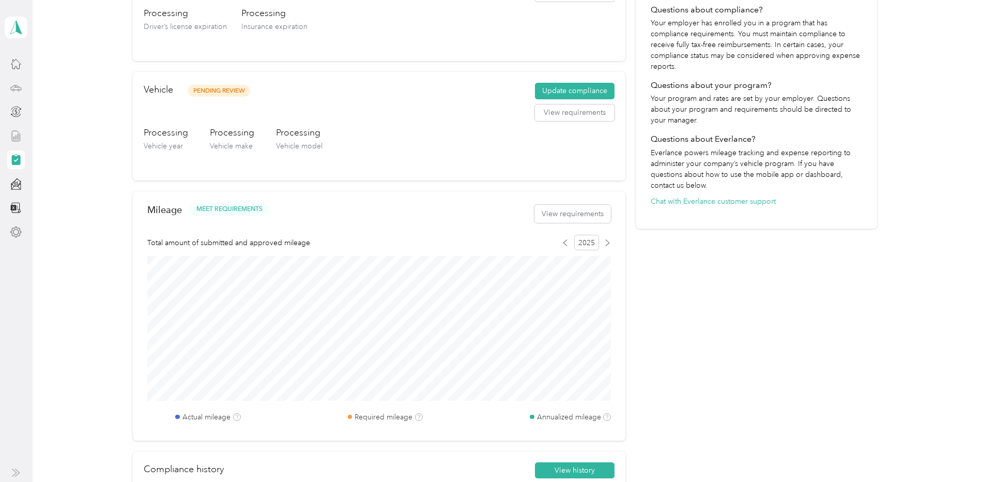
scroll to position [13, 0]
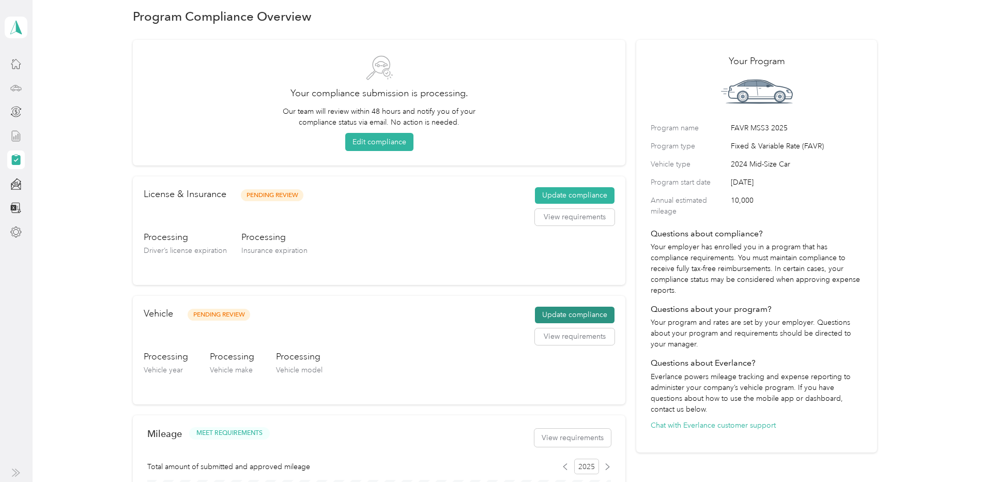
click at [575, 314] on button "Update compliance" at bounding box center [575, 314] width 80 height 17
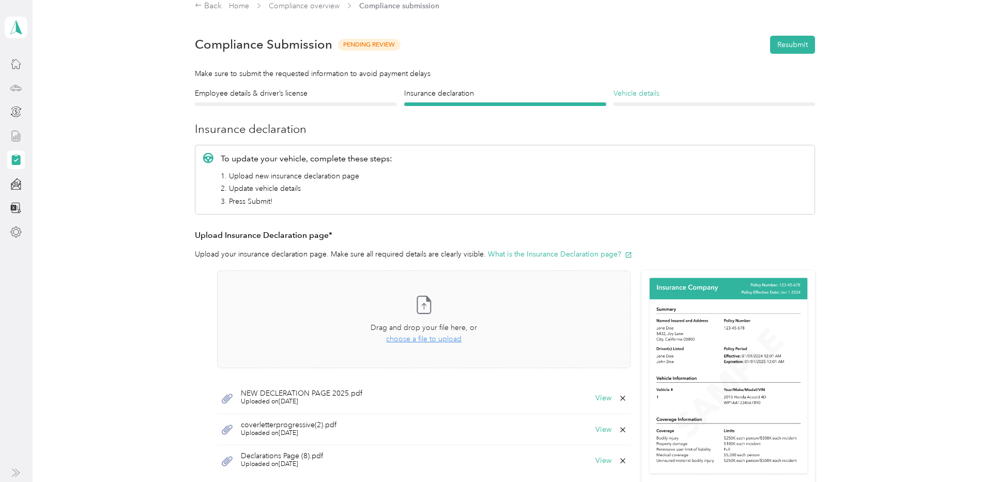
click at [641, 90] on h4 "Vehicle details" at bounding box center [714, 93] width 202 height 11
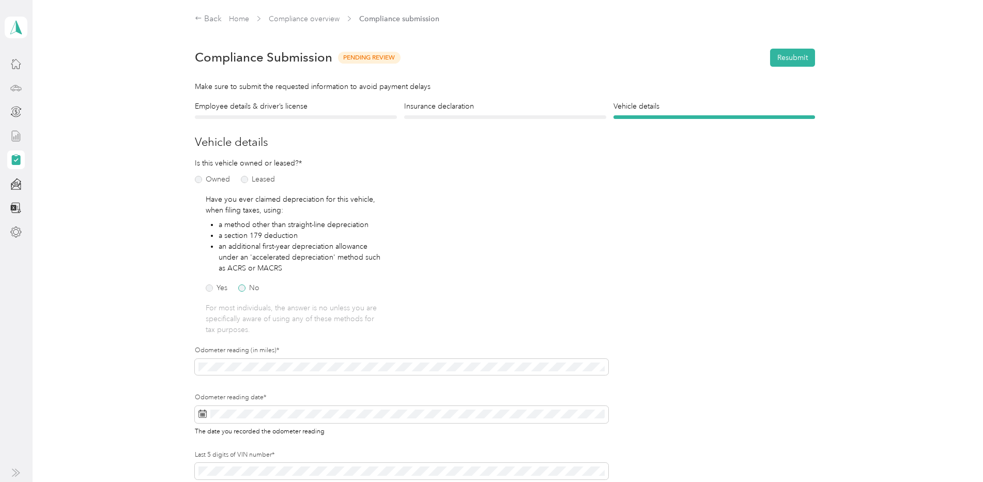
click at [243, 288] on label "No" at bounding box center [248, 287] width 21 height 7
click at [803, 60] on button "Resubmit" at bounding box center [792, 58] width 45 height 18
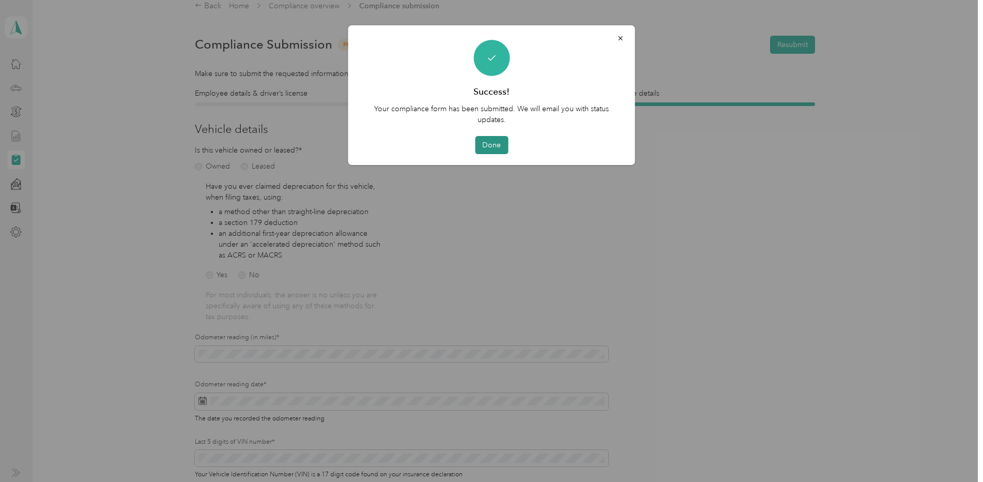
click at [497, 146] on button "Done" at bounding box center [491, 145] width 33 height 18
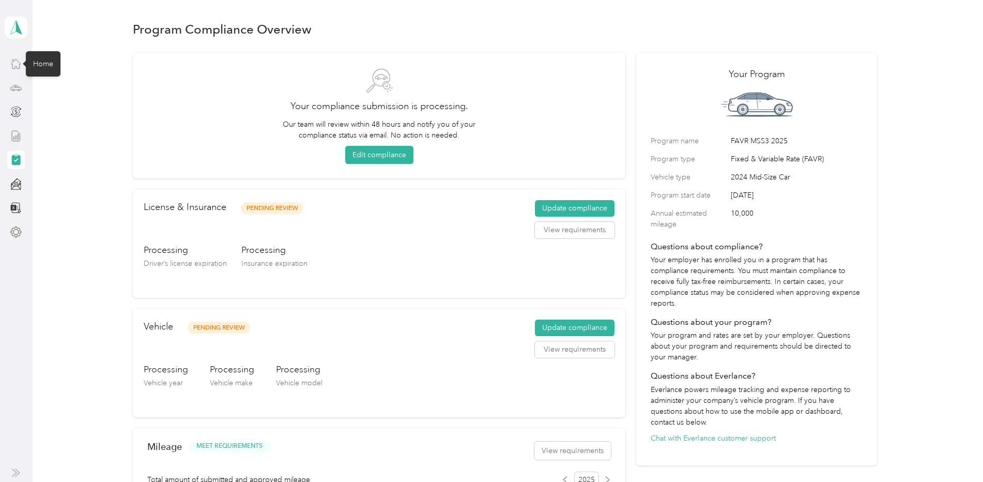
click at [19, 65] on icon at bounding box center [15, 63] width 11 height 11
